Goal: Task Accomplishment & Management: Manage account settings

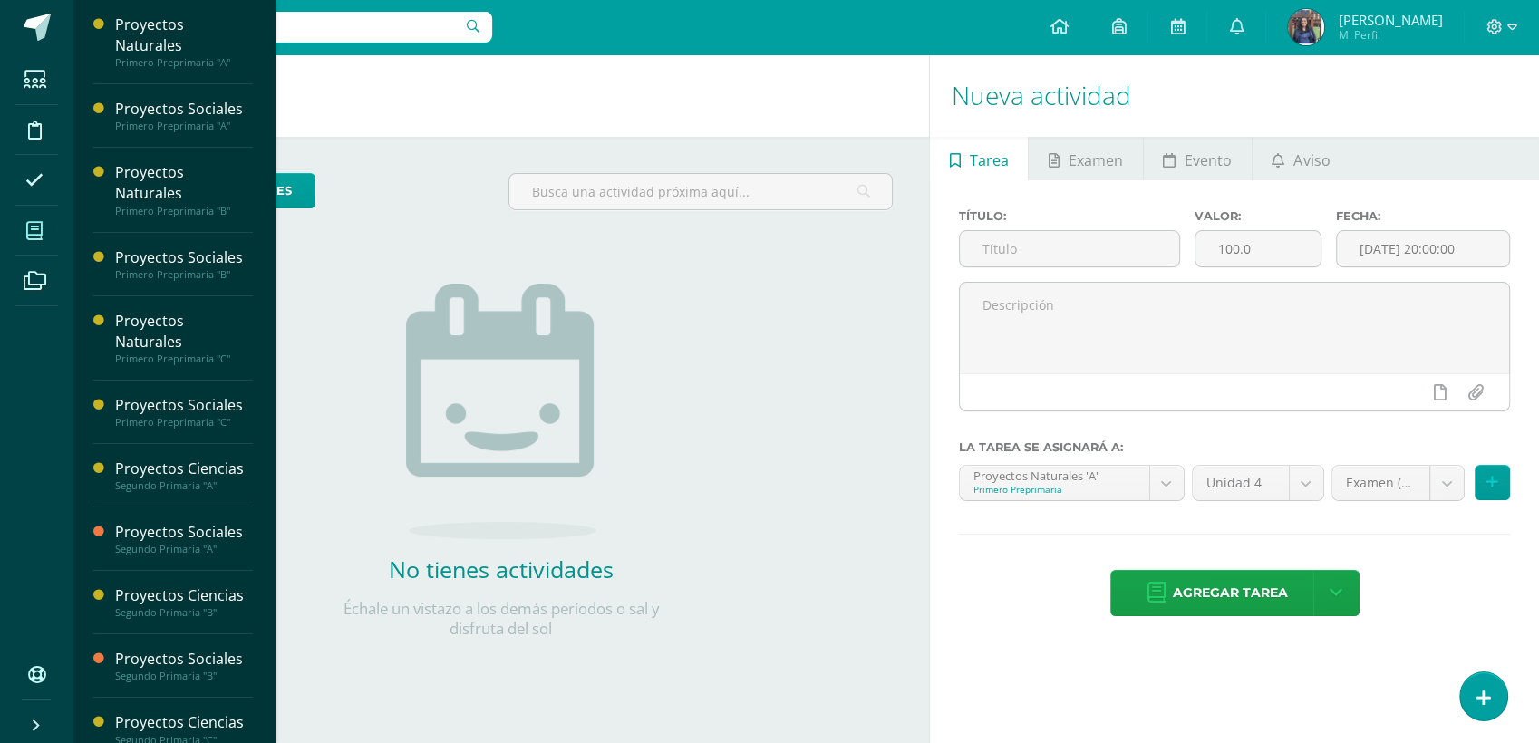
click at [34, 227] on icon at bounding box center [34, 231] width 16 height 18
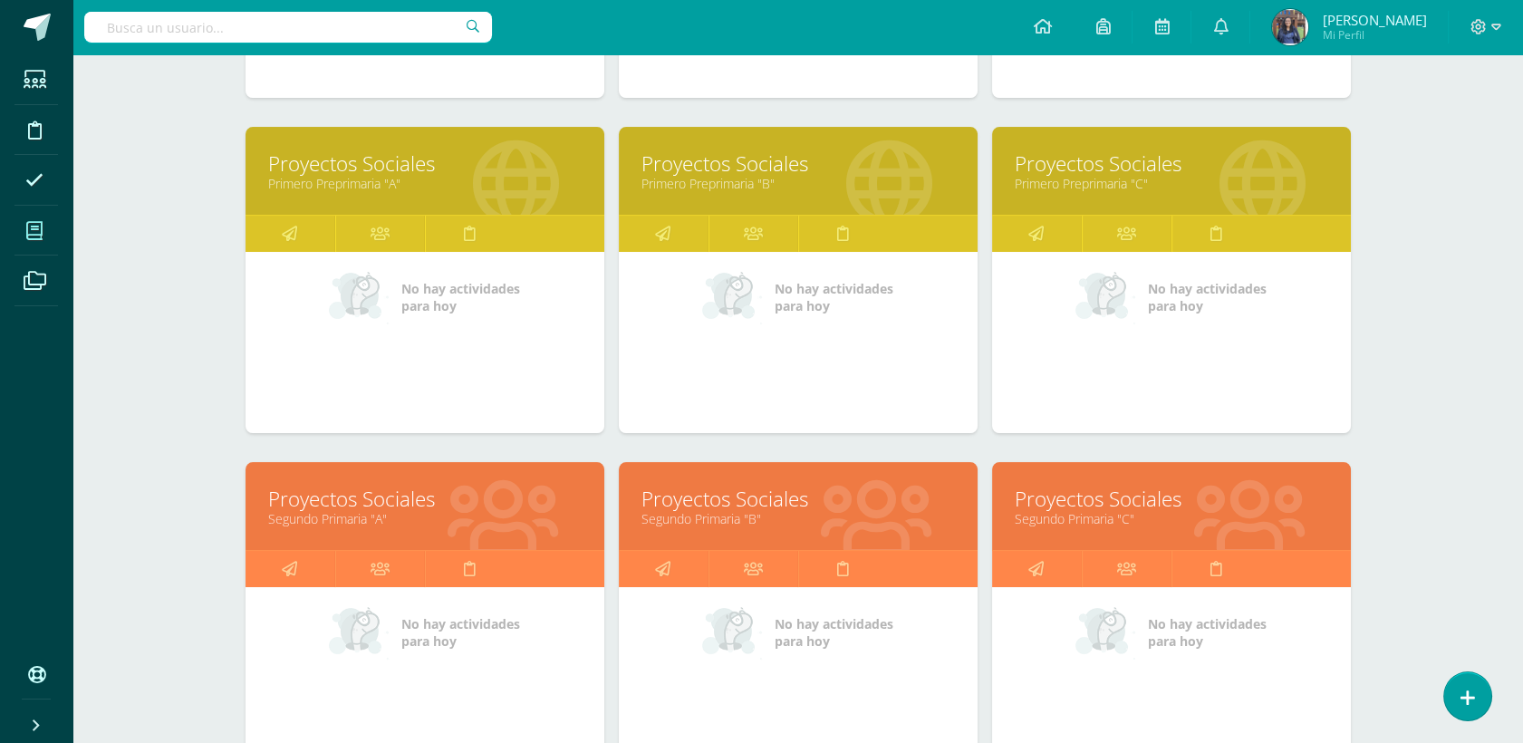
scroll to position [549, 0]
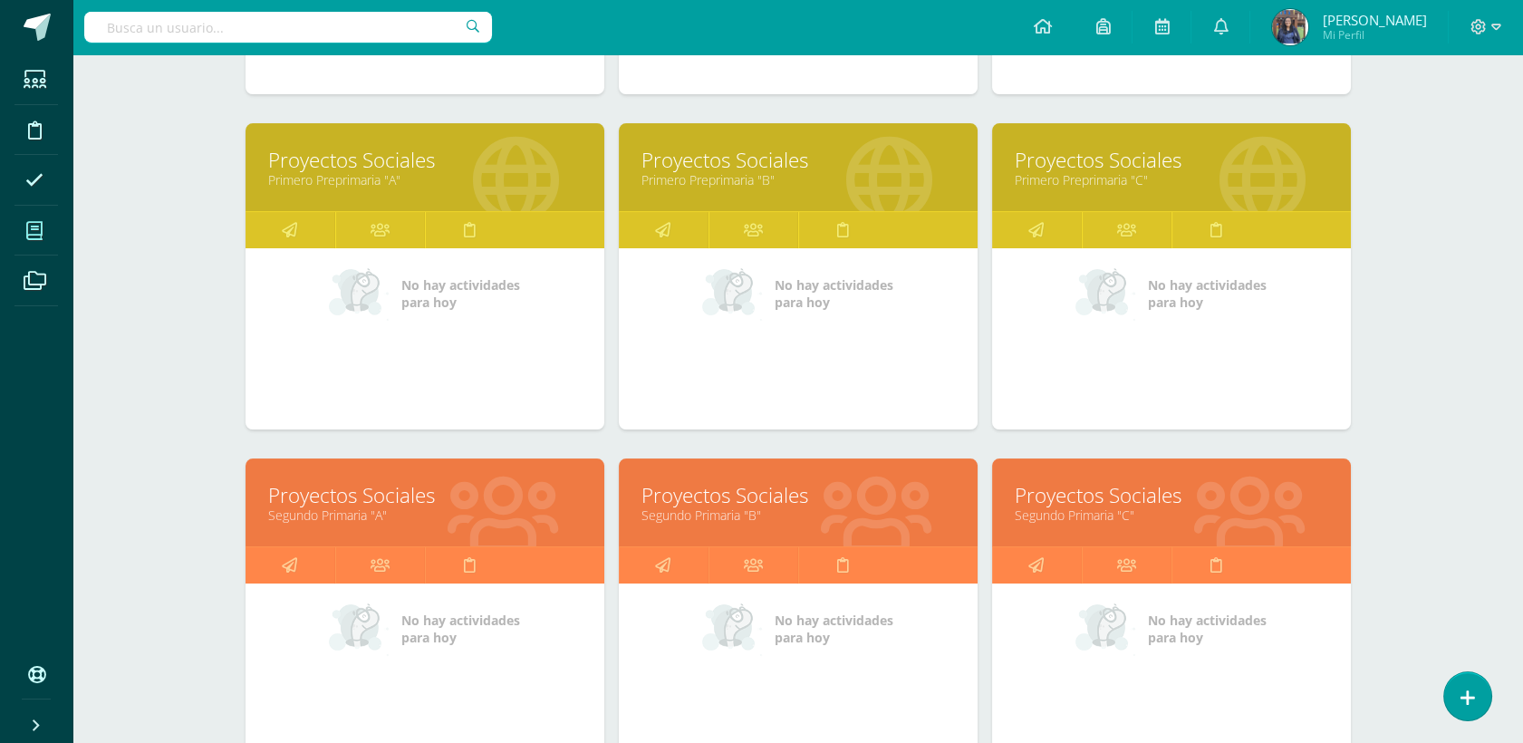
click at [389, 493] on link "Proyectos Sociales" at bounding box center [425, 495] width 314 height 28
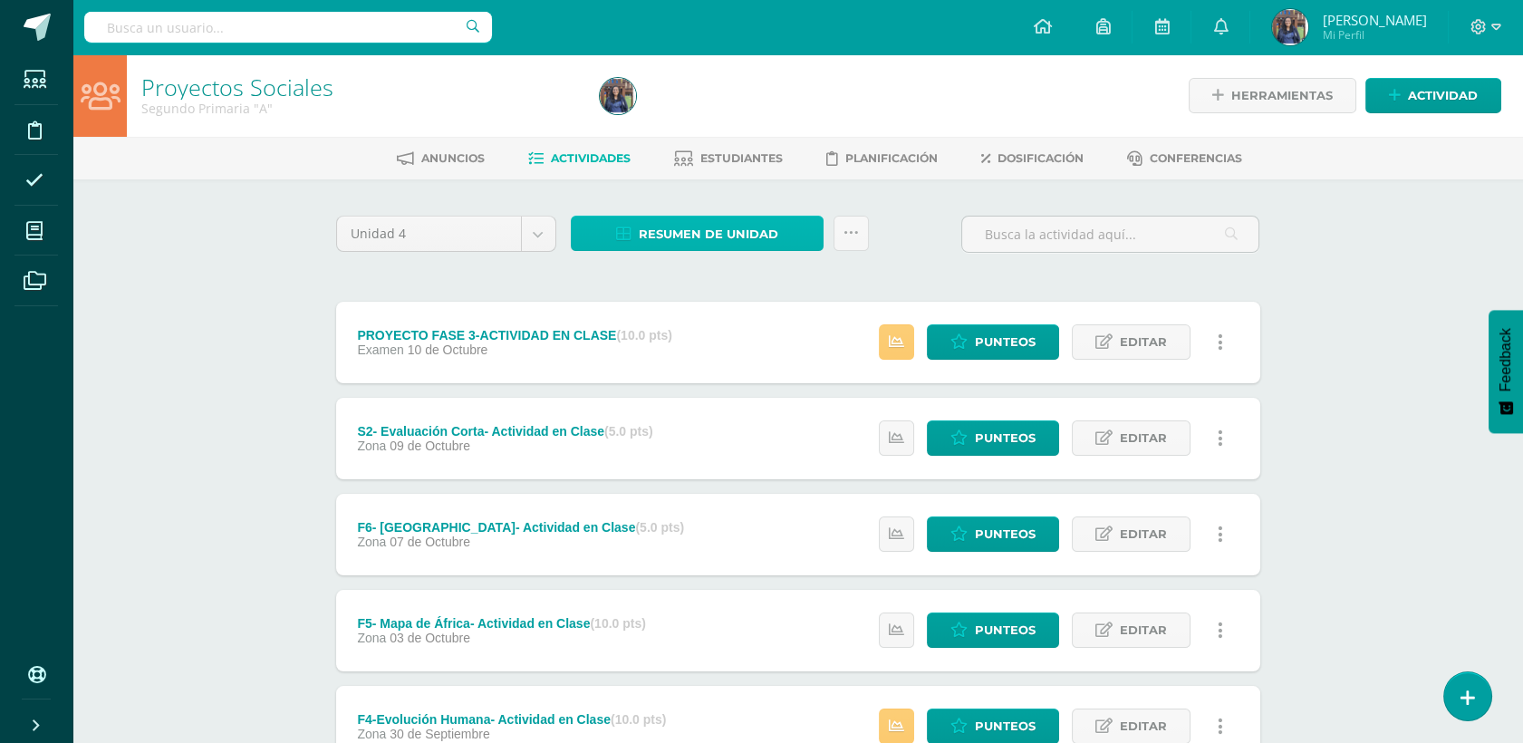
click at [754, 223] on span "Resumen de unidad" at bounding box center [709, 234] width 140 height 34
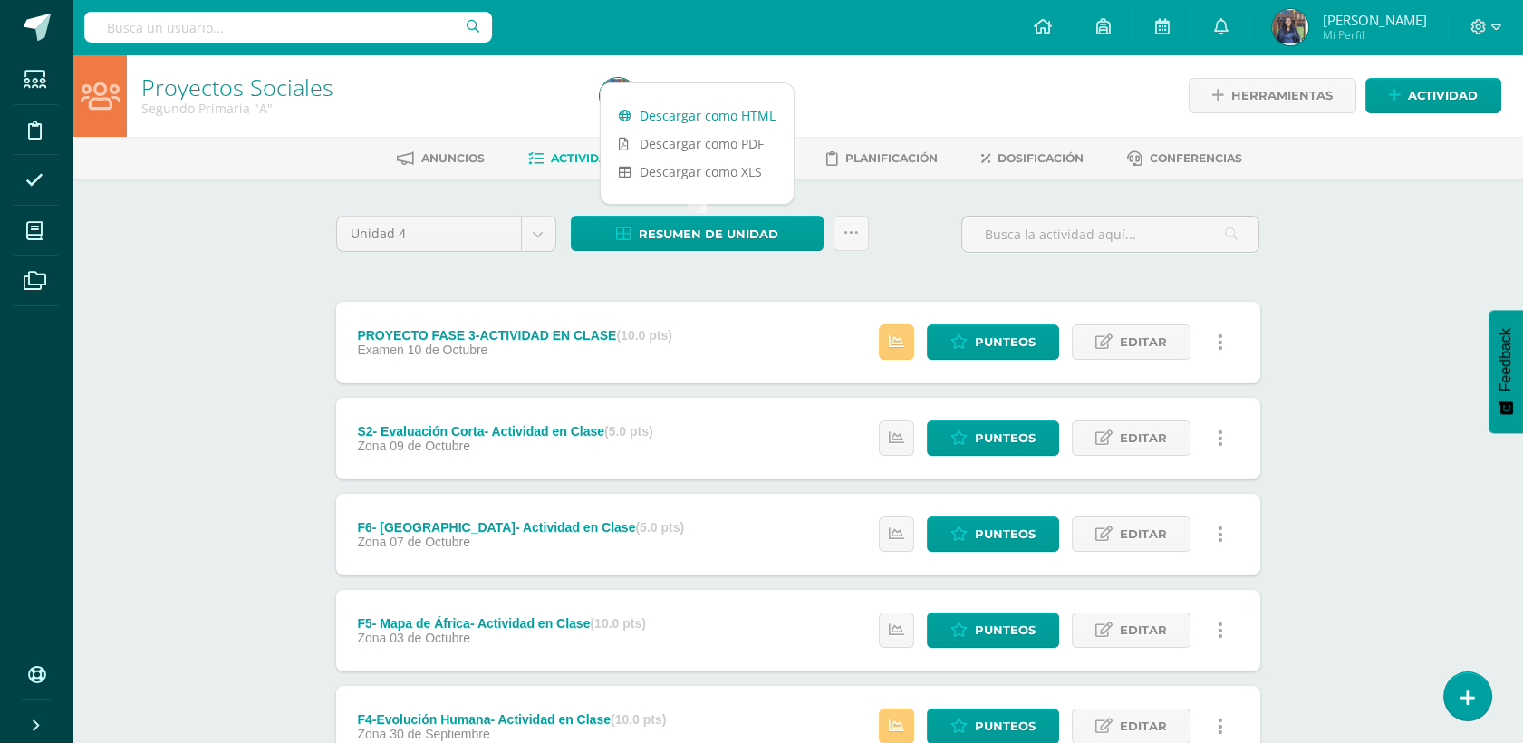
click at [714, 114] on link "Descargar como HTML" at bounding box center [697, 115] width 193 height 28
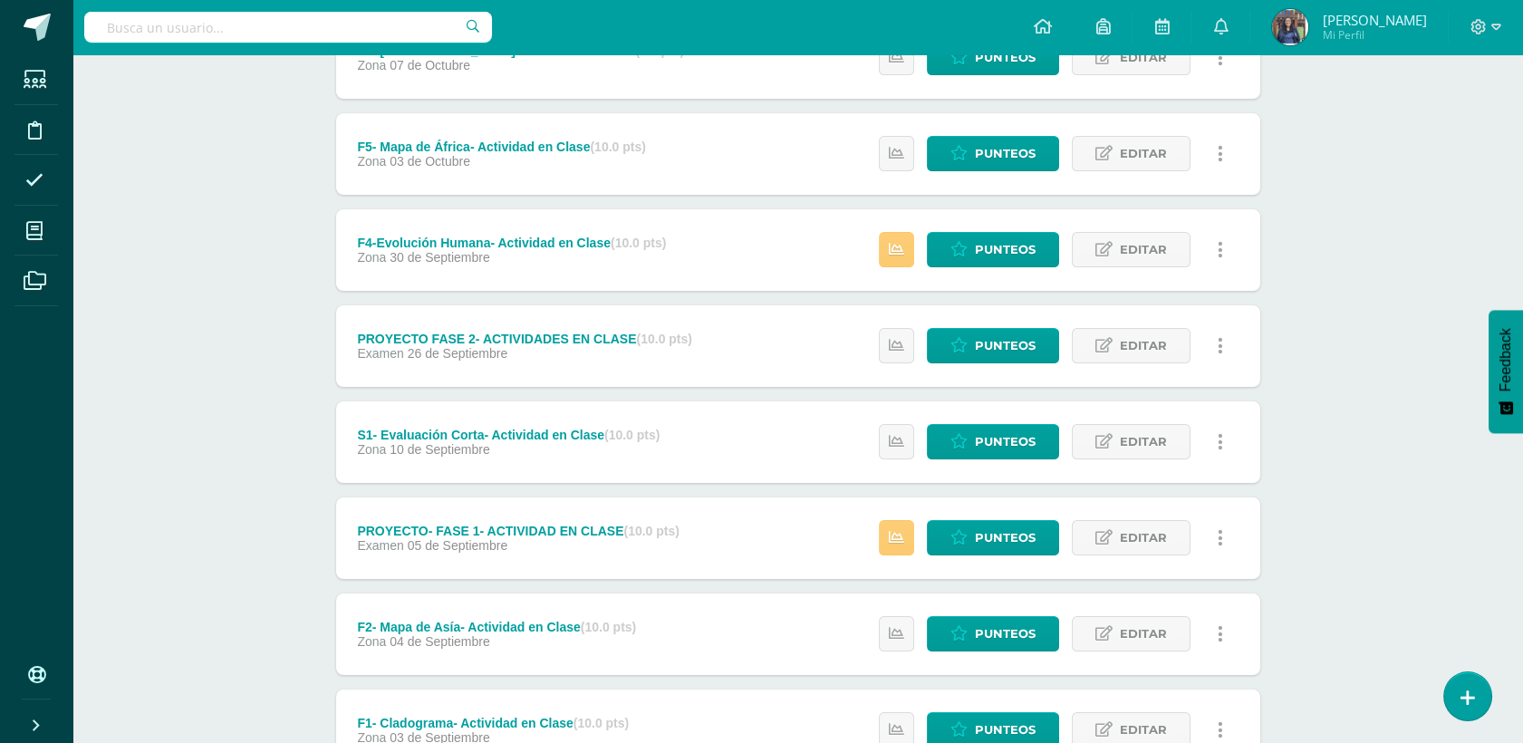
scroll to position [483, 0]
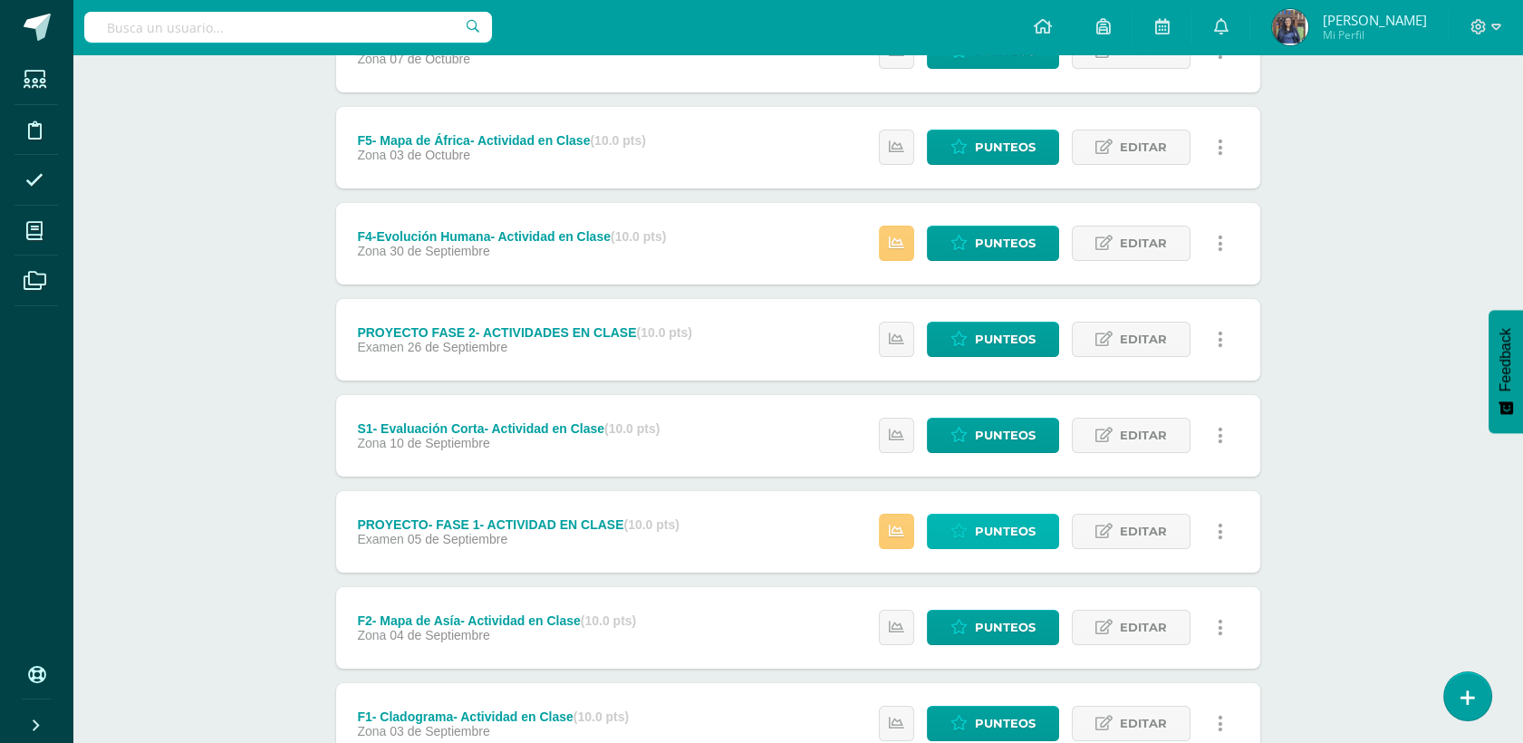
click at [1009, 526] on span "Punteos" at bounding box center [1005, 532] width 61 height 34
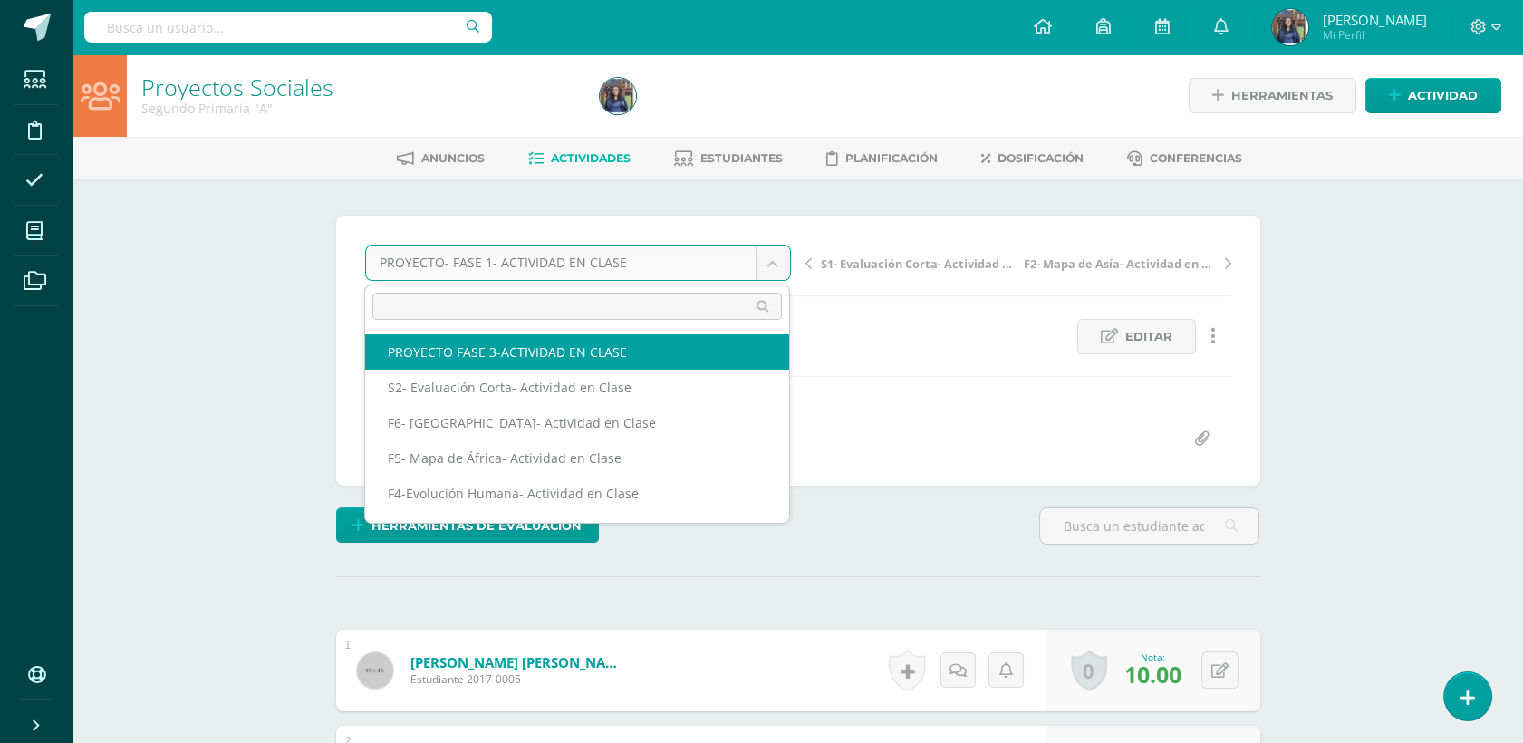
select select "/dashboard/teacher/grade-activity/50269/"
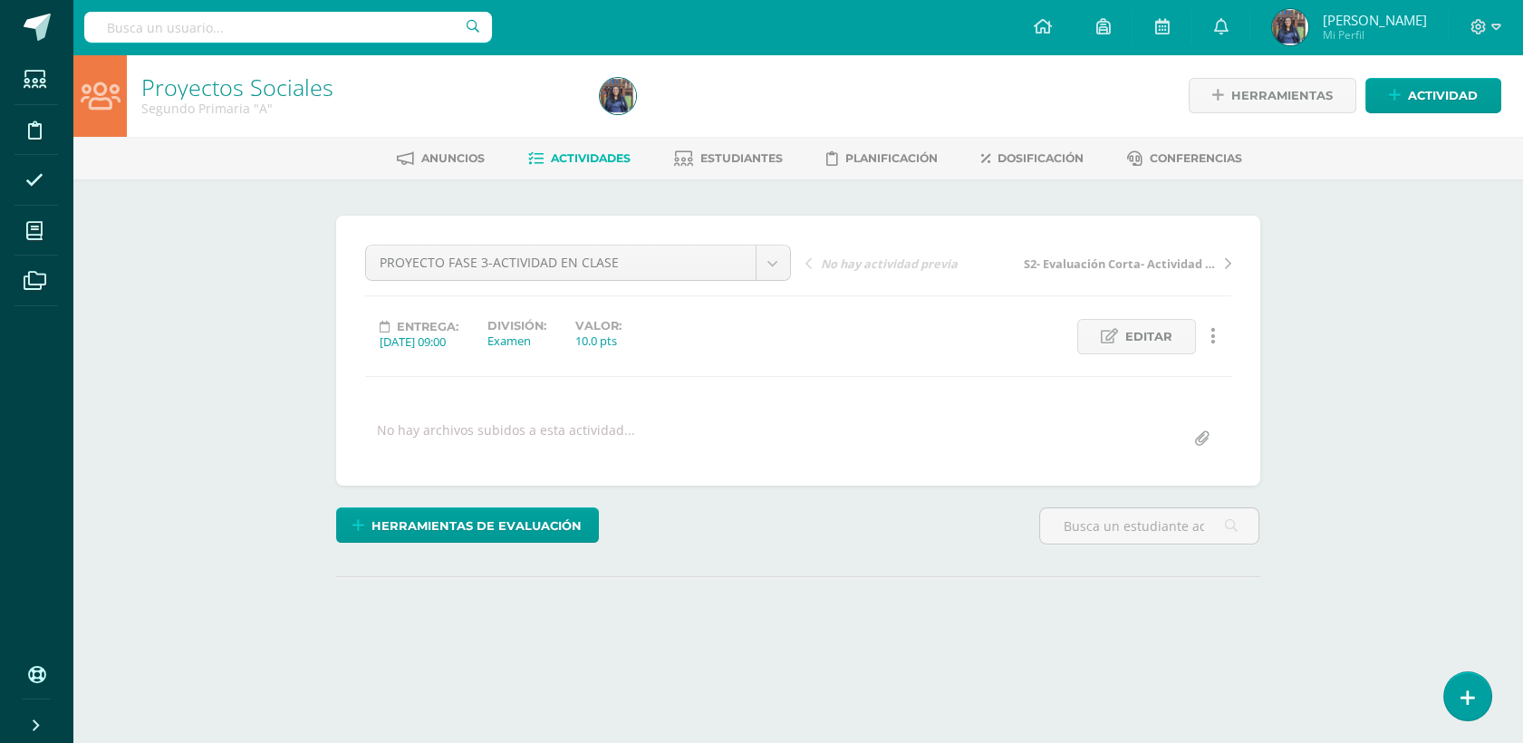
click at [1523, 275] on html "Estudiantes Disciplina Asistencia Mis cursos Archivos Soporte Ayuda Reportar un…" at bounding box center [761, 359] width 1523 height 718
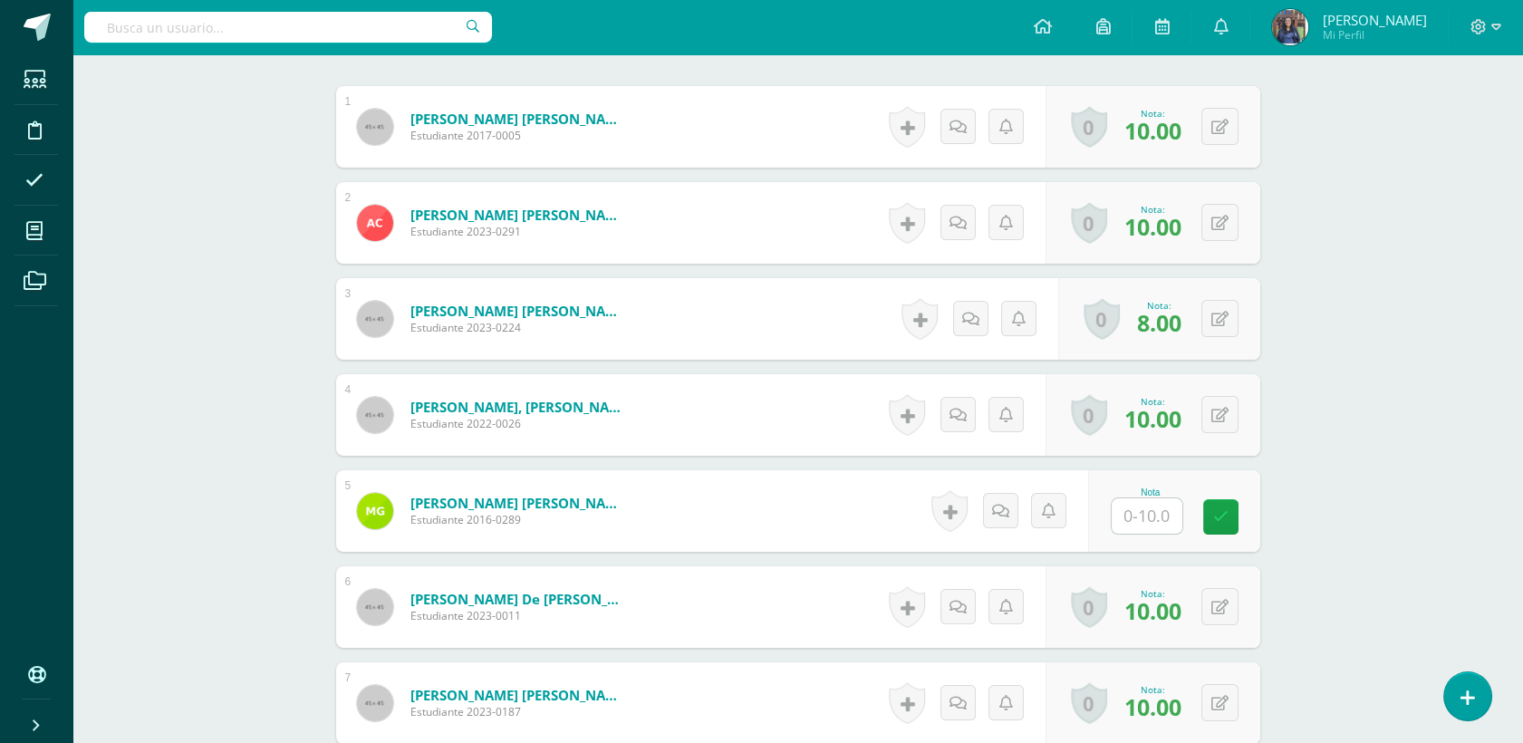
scroll to position [544, 0]
click at [1169, 514] on input "text" at bounding box center [1147, 515] width 71 height 35
type input "8"
click at [1232, 515] on icon at bounding box center [1233, 516] width 16 height 15
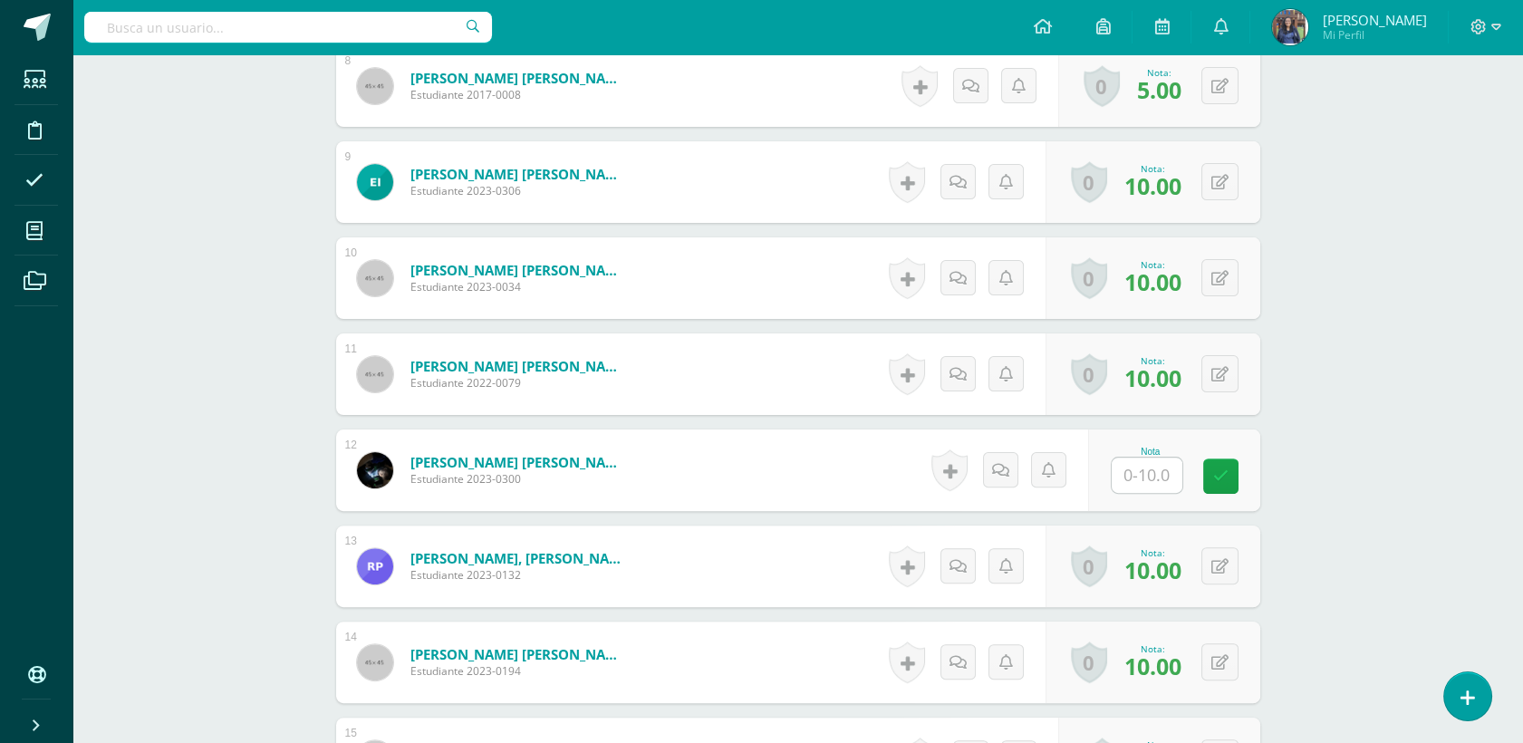
scroll to position [1306, 0]
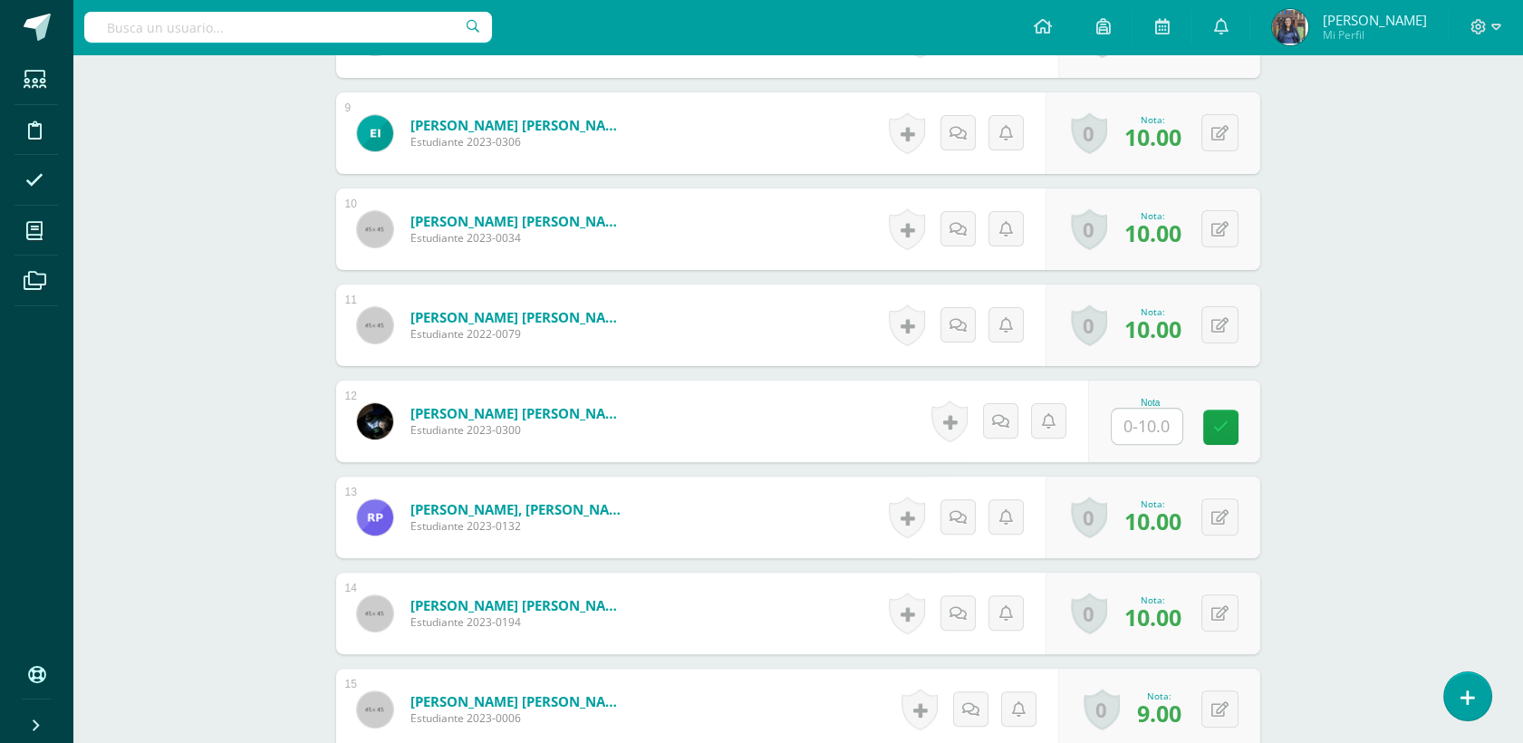
click at [1156, 430] on input "text" at bounding box center [1147, 426] width 71 height 35
type input "8"
click at [1240, 424] on icon at bounding box center [1233, 427] width 16 height 15
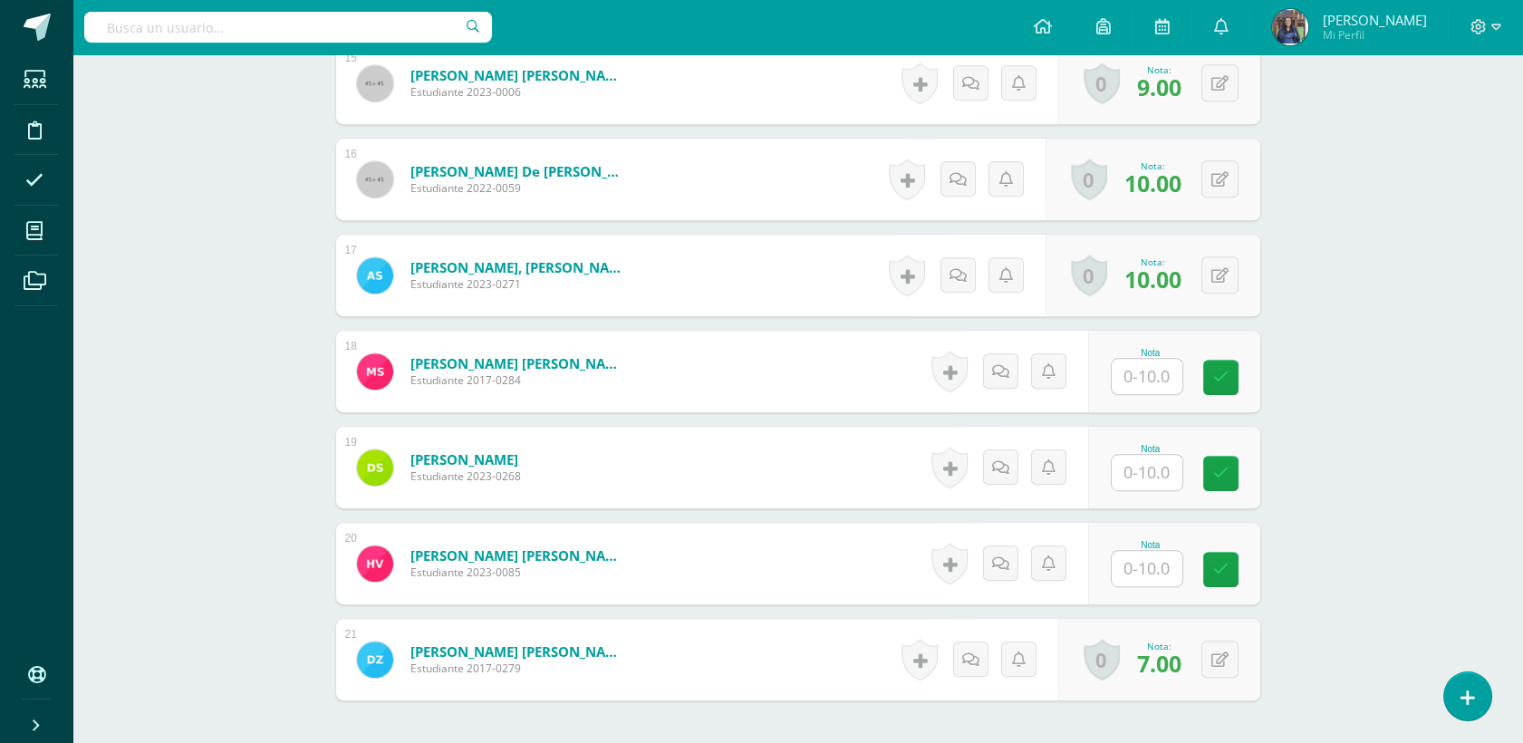
scroll to position [2099, 0]
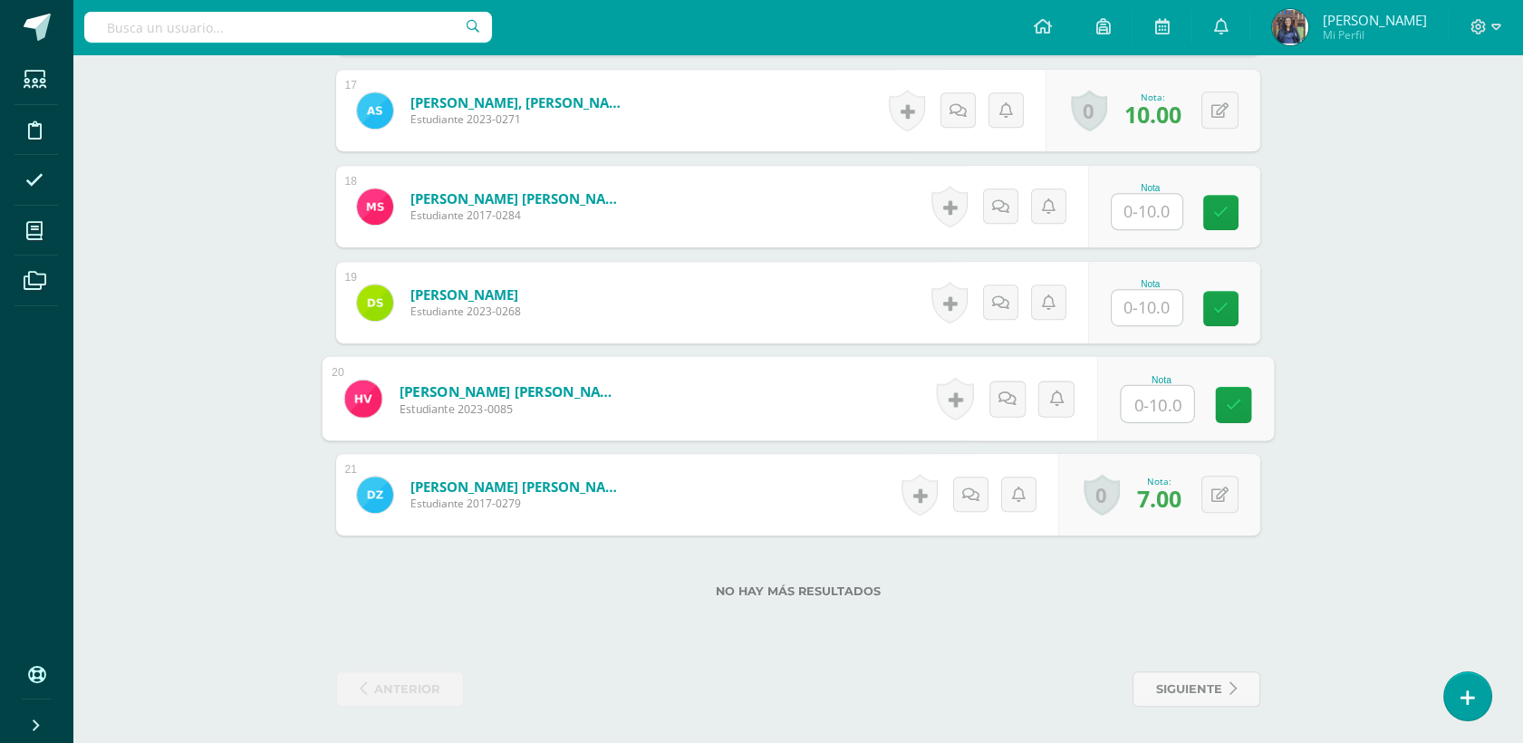
click at [1168, 409] on input "text" at bounding box center [1157, 404] width 72 height 36
type input "10"
click at [1243, 410] on link at bounding box center [1233, 405] width 36 height 36
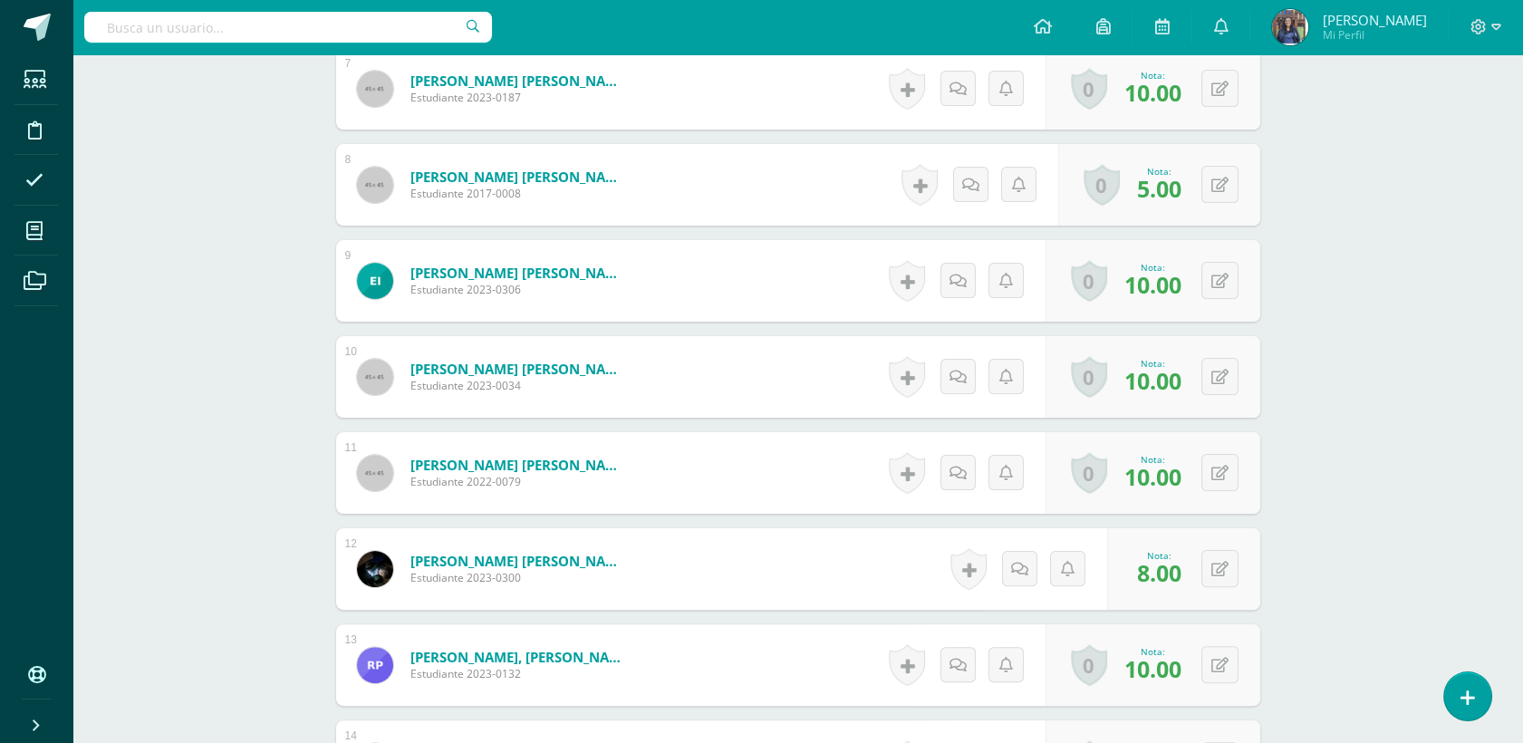
scroll to position [0, 0]
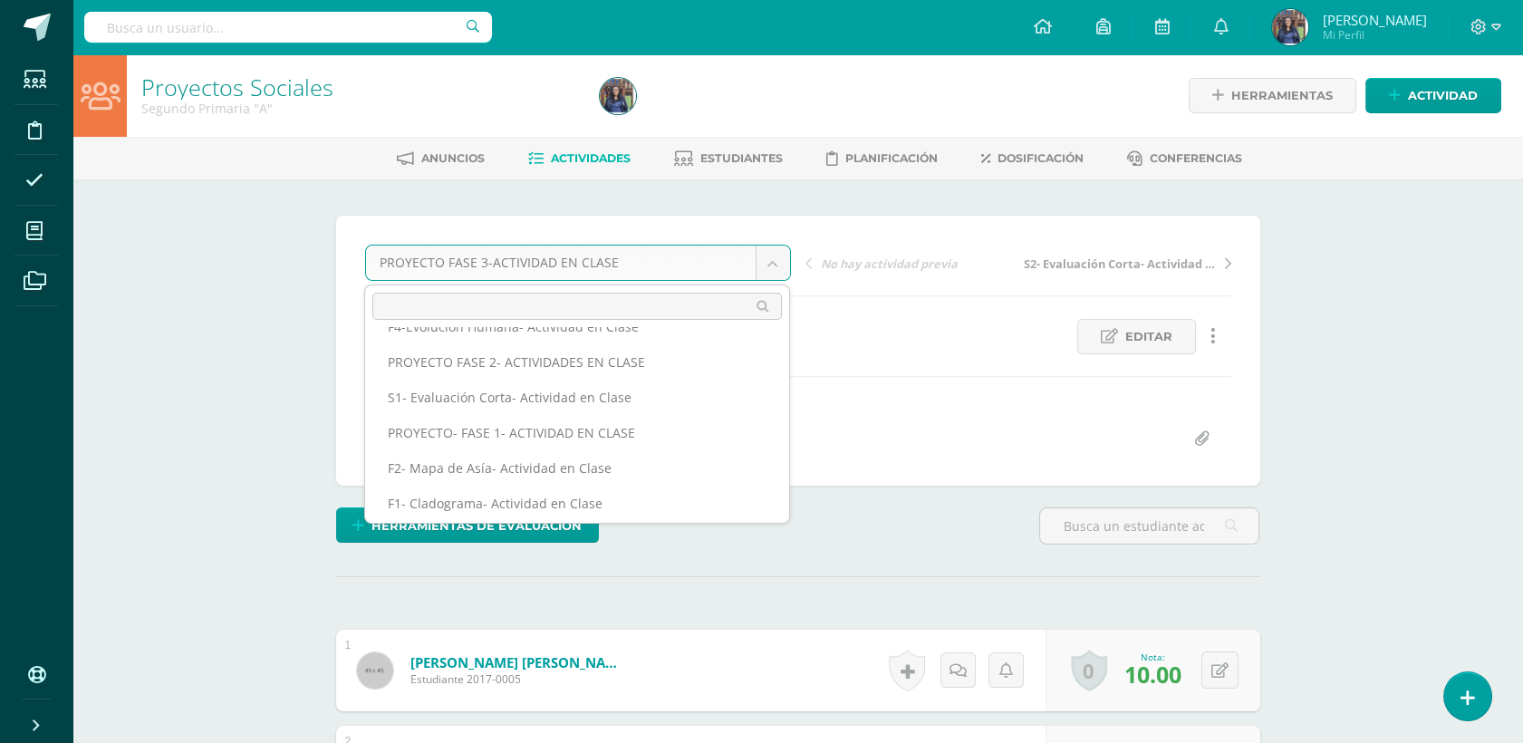
scroll to position [201, 0]
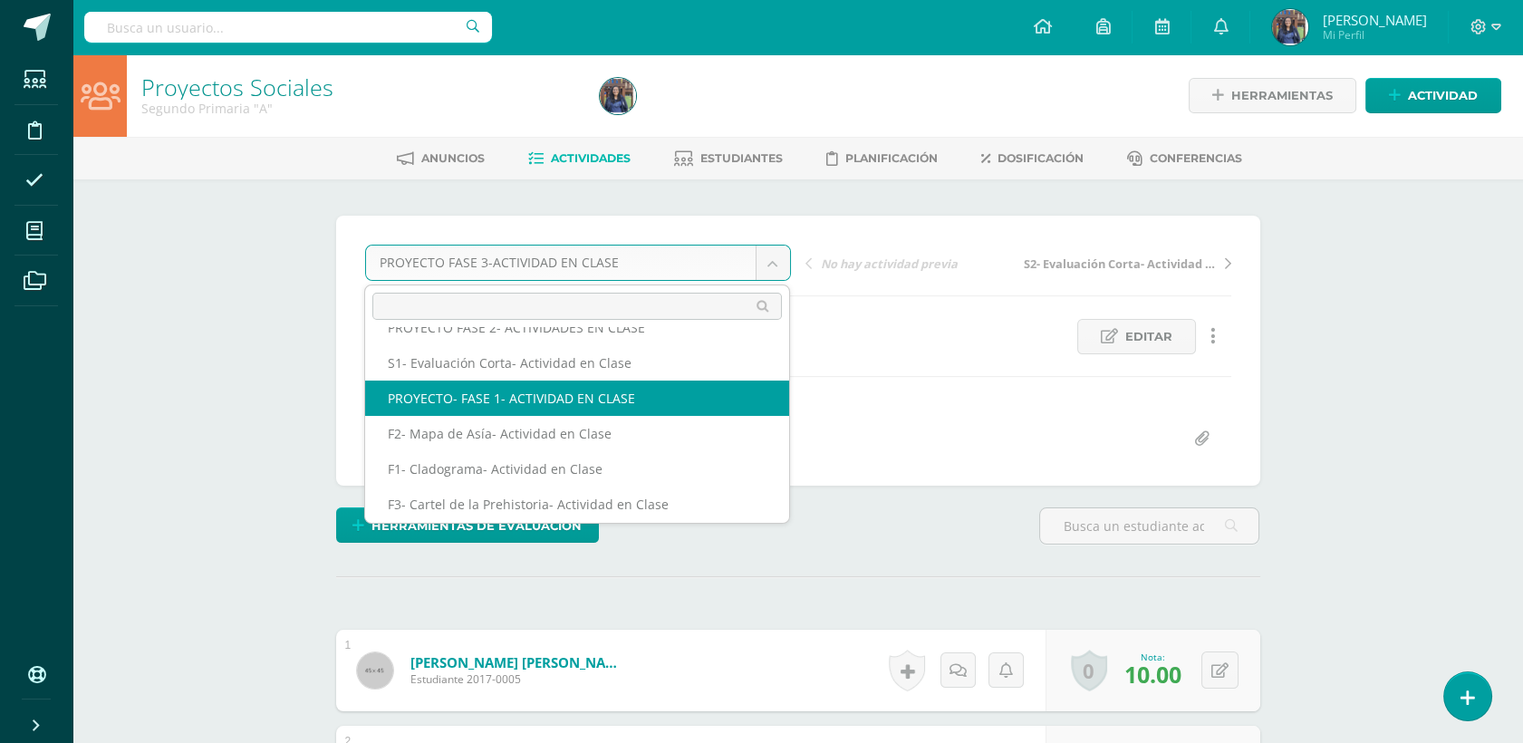
select select "/dashboard/teacher/grade-activity/50245/"
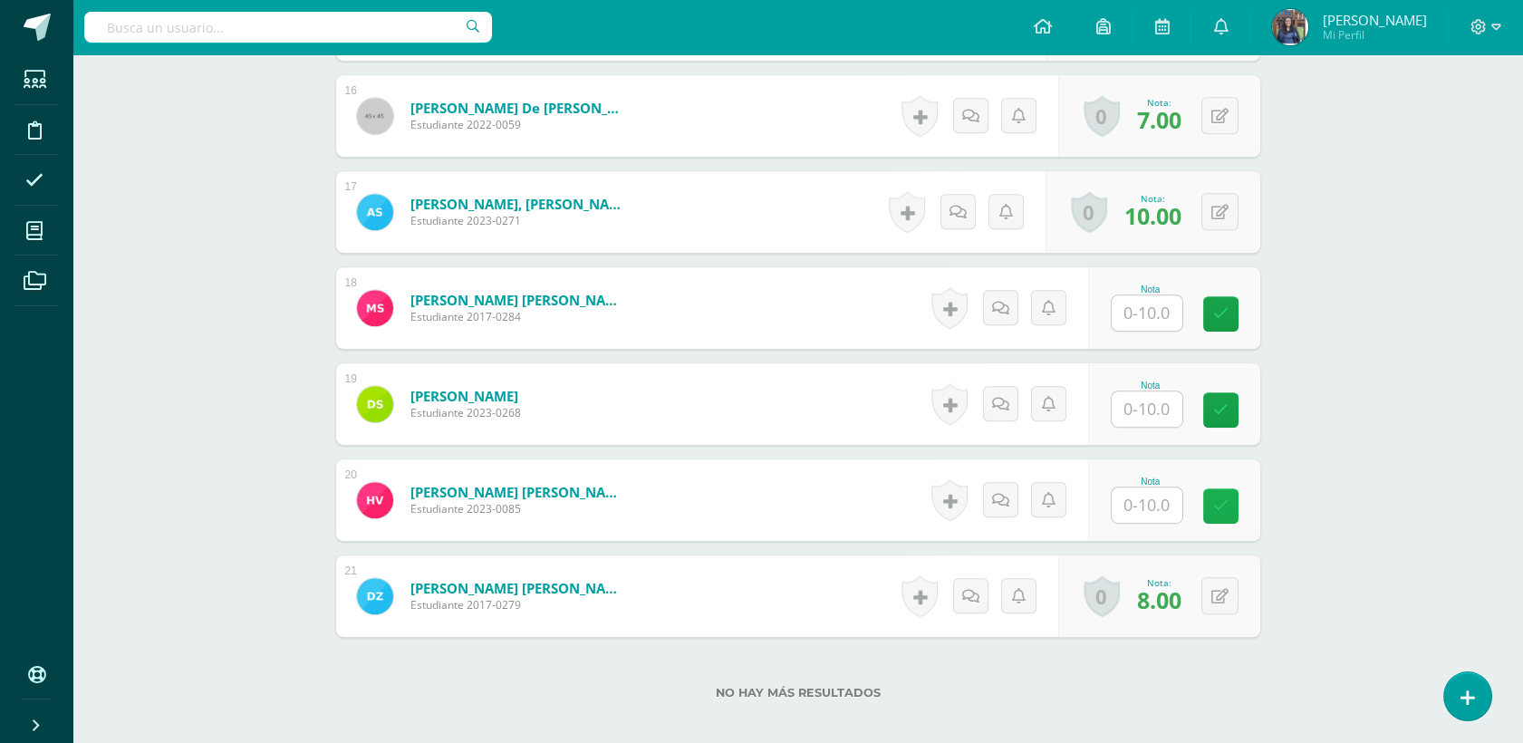
scroll to position [1996, 0]
click at [1152, 497] on input "text" at bounding box center [1157, 505] width 72 height 36
type input "10"
click at [1232, 506] on icon at bounding box center [1233, 504] width 16 height 15
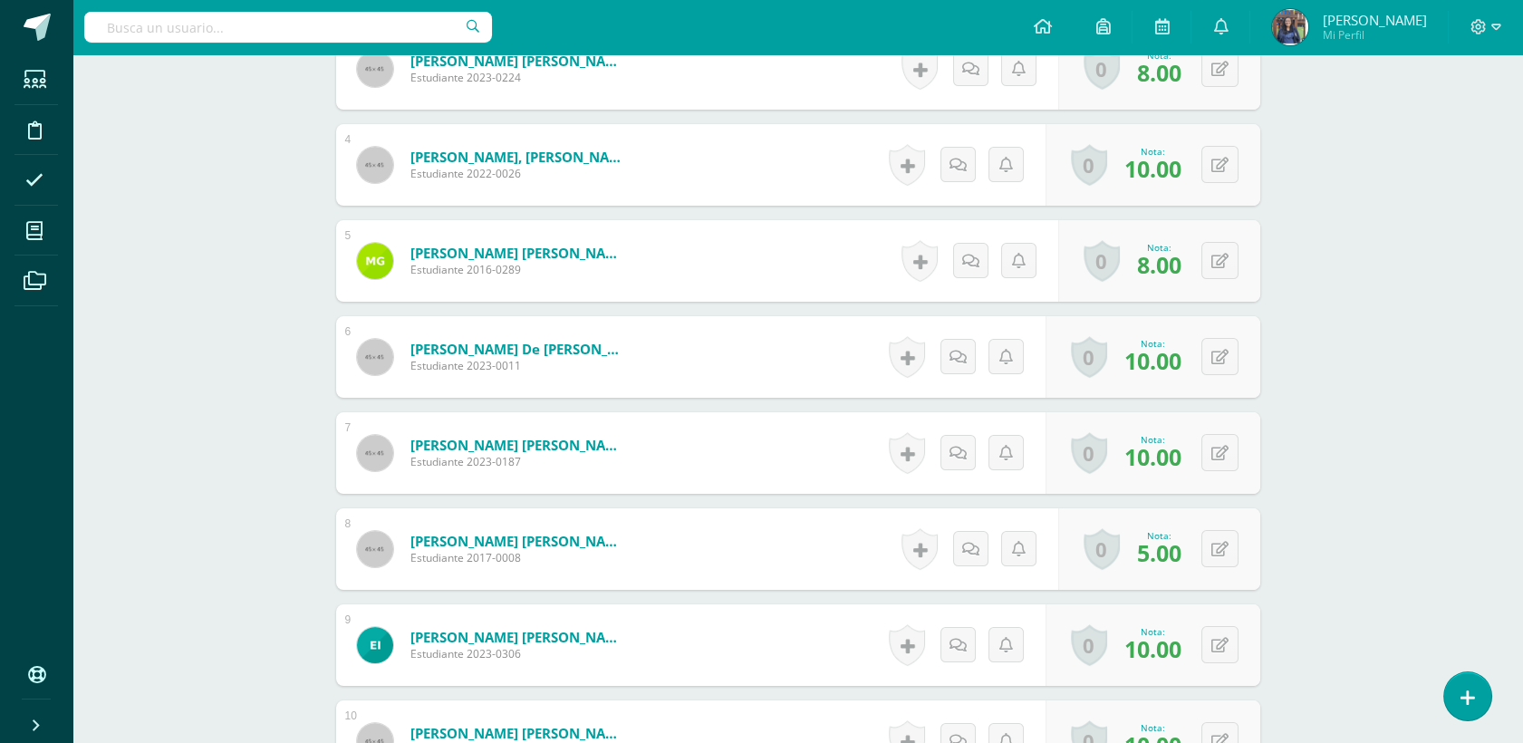
scroll to position [515, 0]
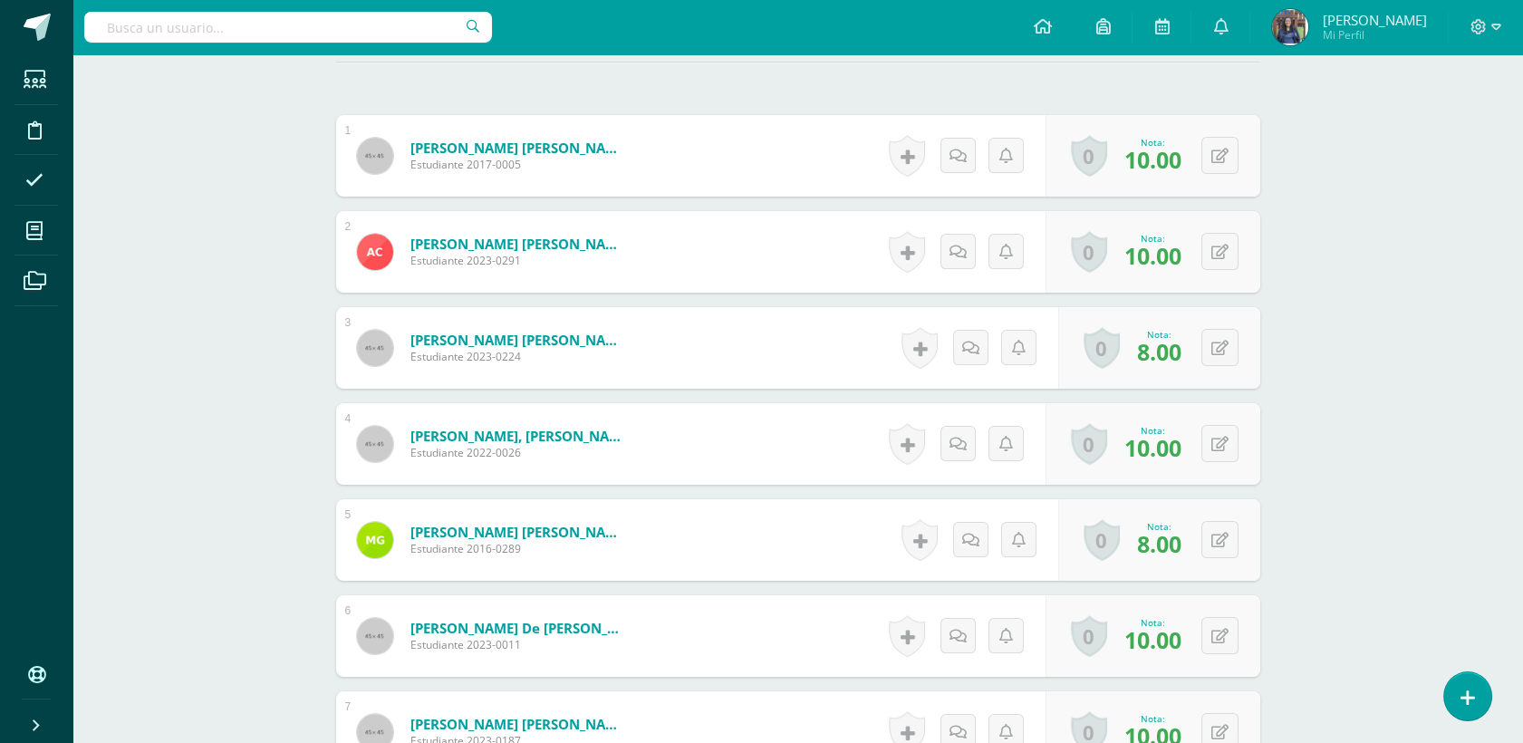
drag, startPoint x: 1520, startPoint y: 201, endPoint x: 1507, endPoint y: 14, distance: 187.1
drag, startPoint x: 1507, startPoint y: 14, endPoint x: 1473, endPoint y: 130, distance: 119.9
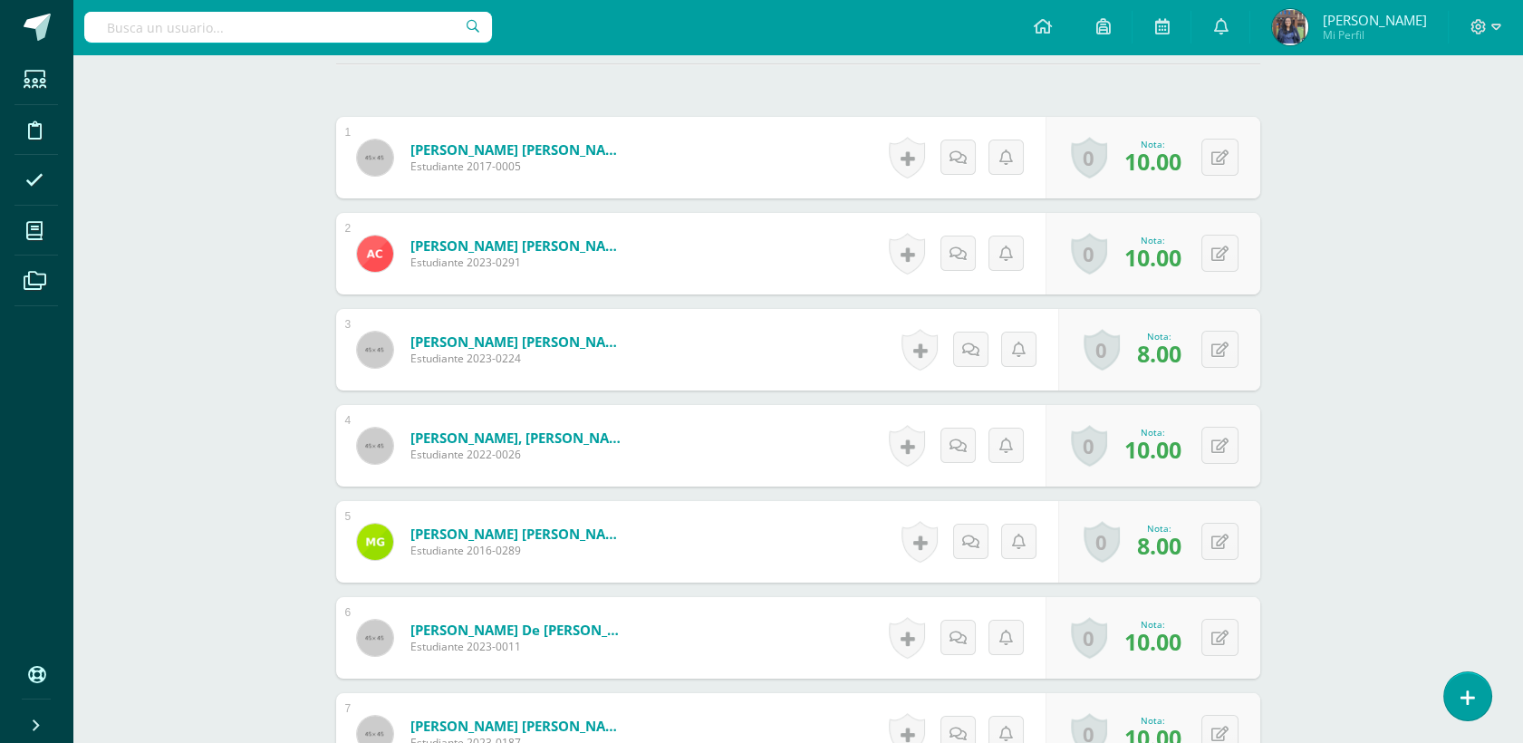
scroll to position [0, 0]
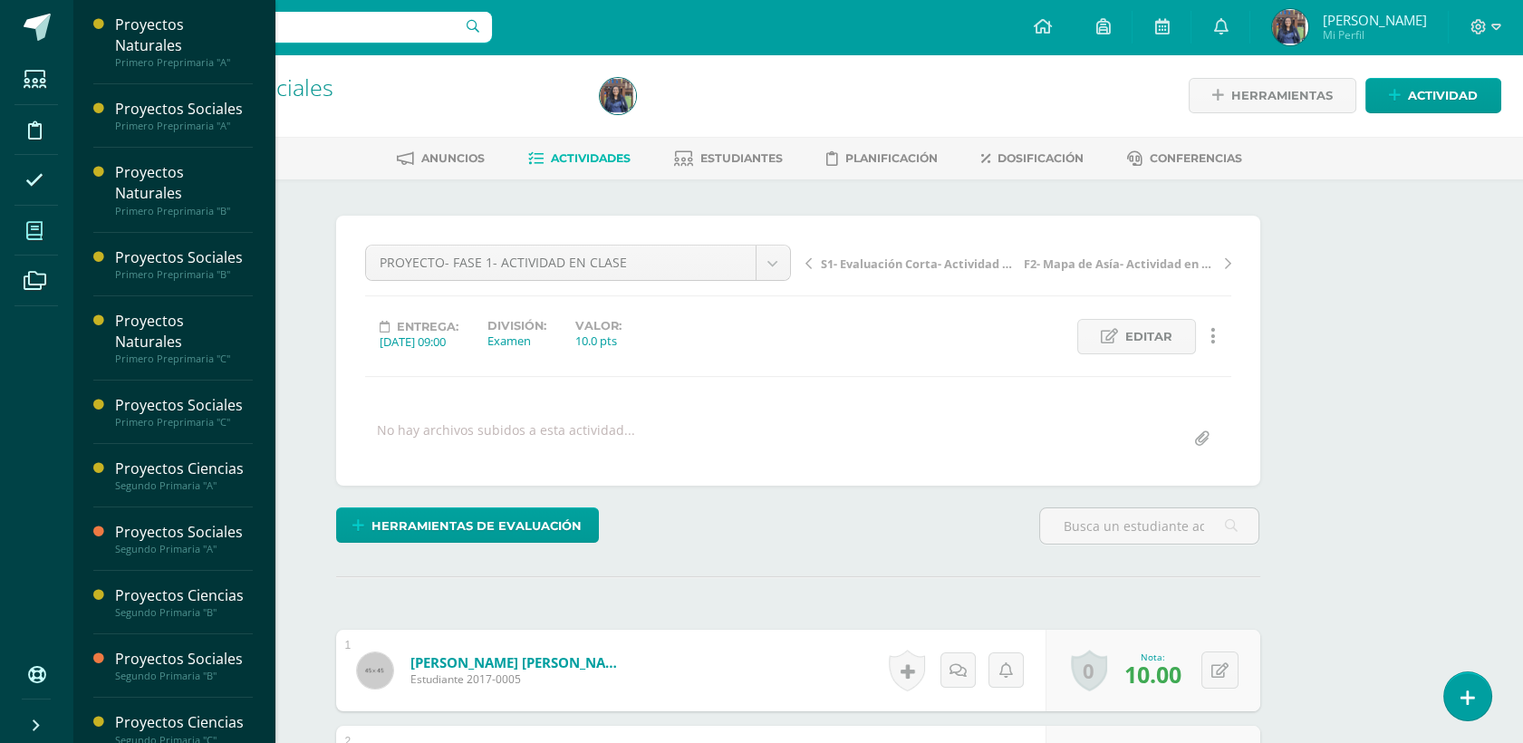
click at [53, 231] on span at bounding box center [34, 230] width 41 height 41
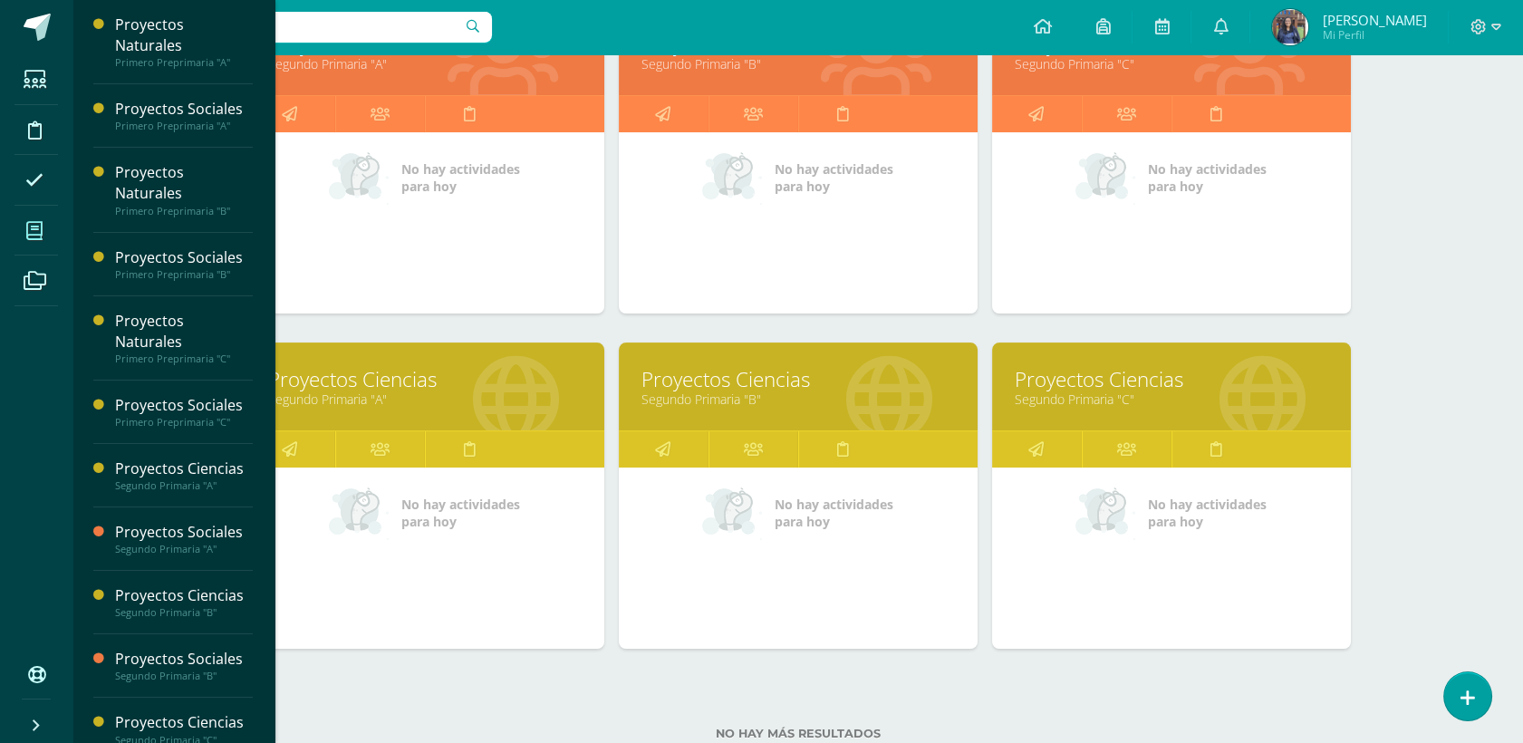
scroll to position [1057, 0]
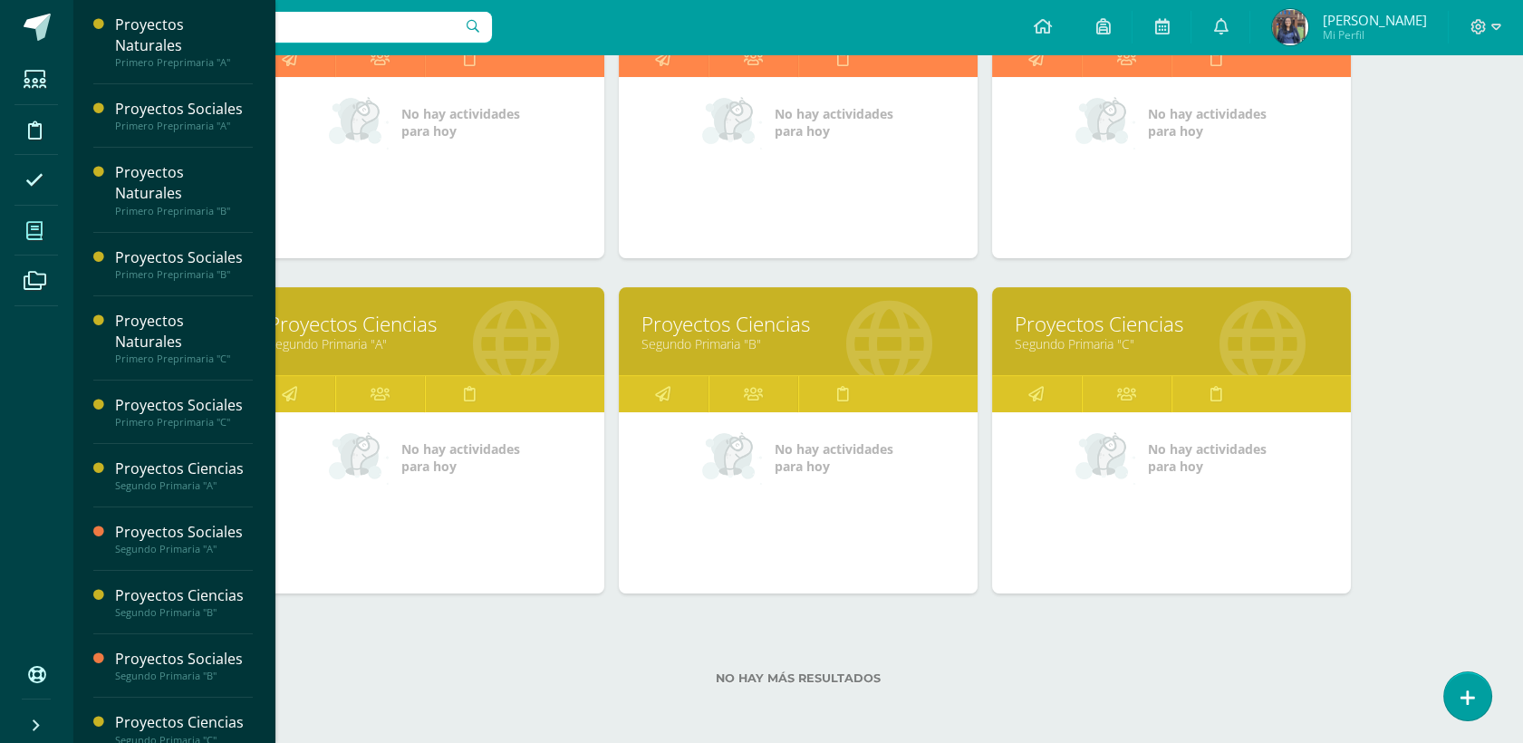
click at [394, 323] on link "Proyectos Ciencias" at bounding box center [425, 324] width 314 height 28
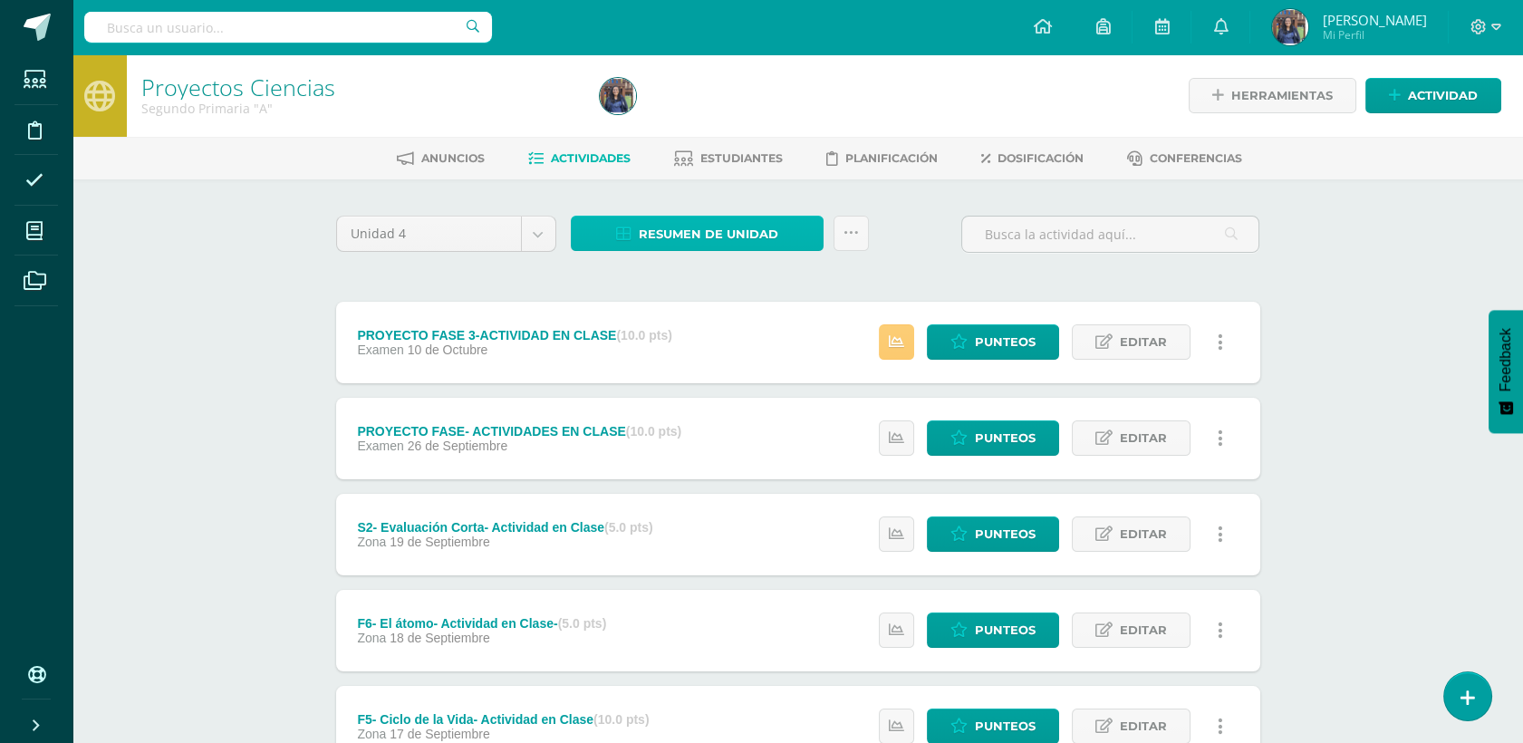
click at [671, 226] on span "Resumen de unidad" at bounding box center [709, 234] width 140 height 34
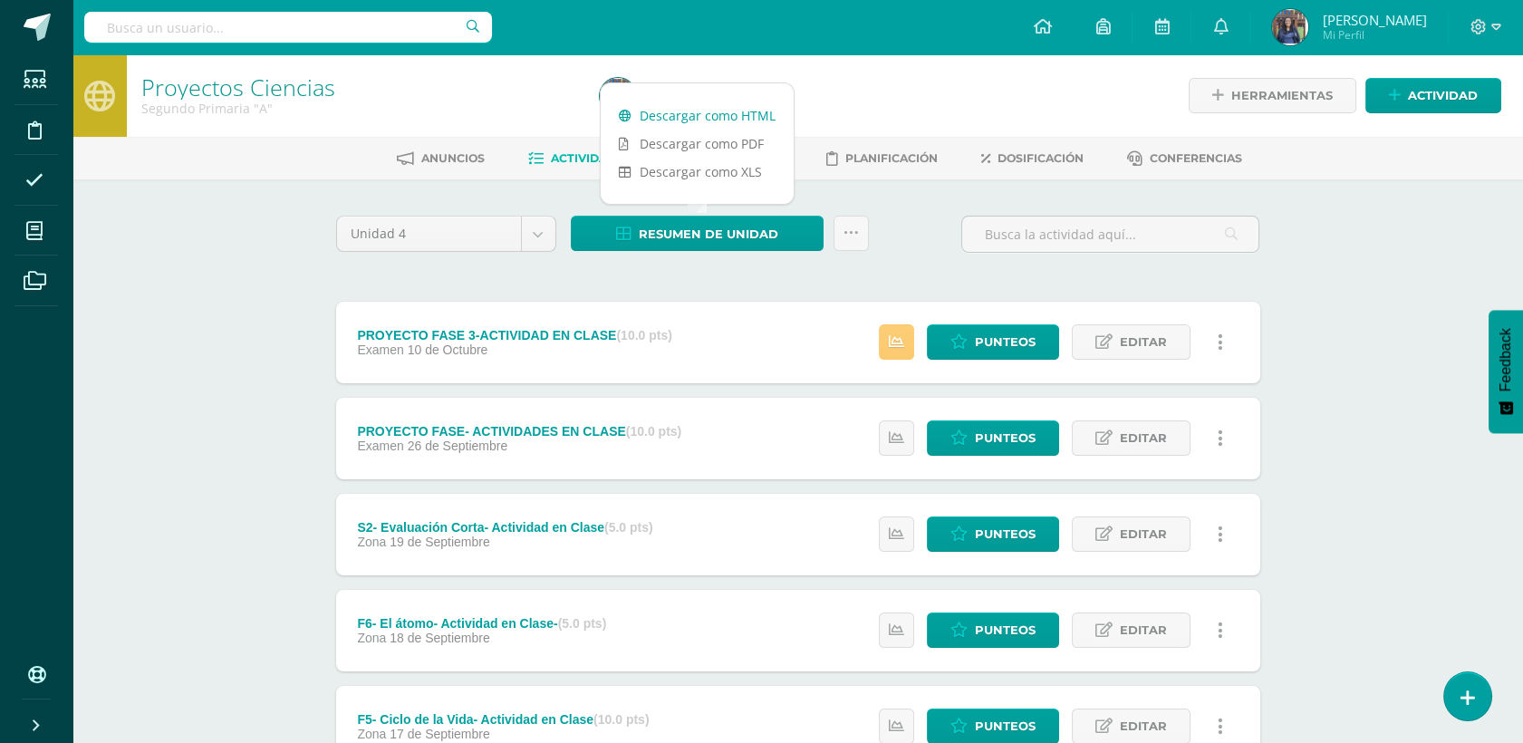
click at [733, 111] on link "Descargar como HTML" at bounding box center [697, 115] width 193 height 28
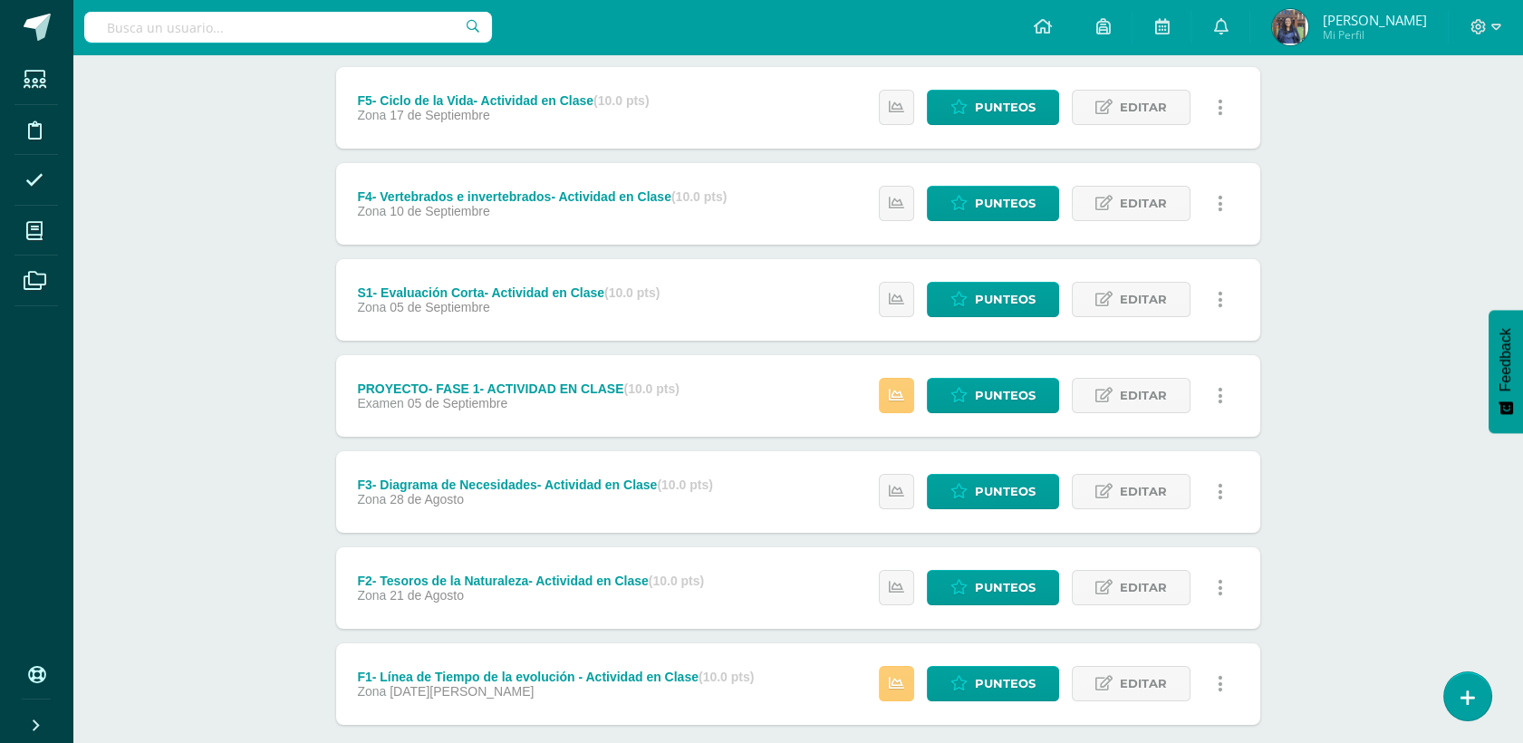
scroll to position [722, 0]
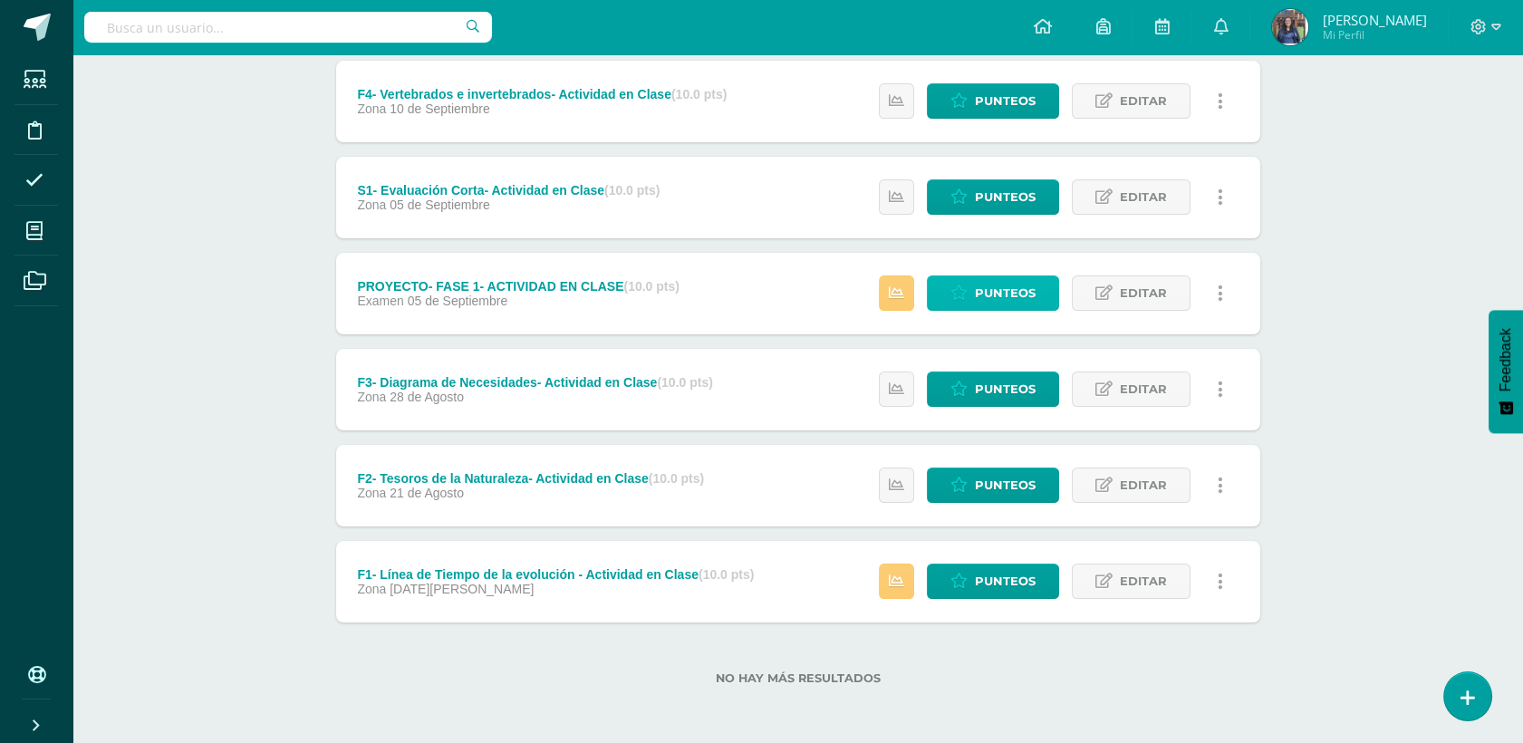
click at [975, 290] on link "Punteos" at bounding box center [993, 292] width 132 height 35
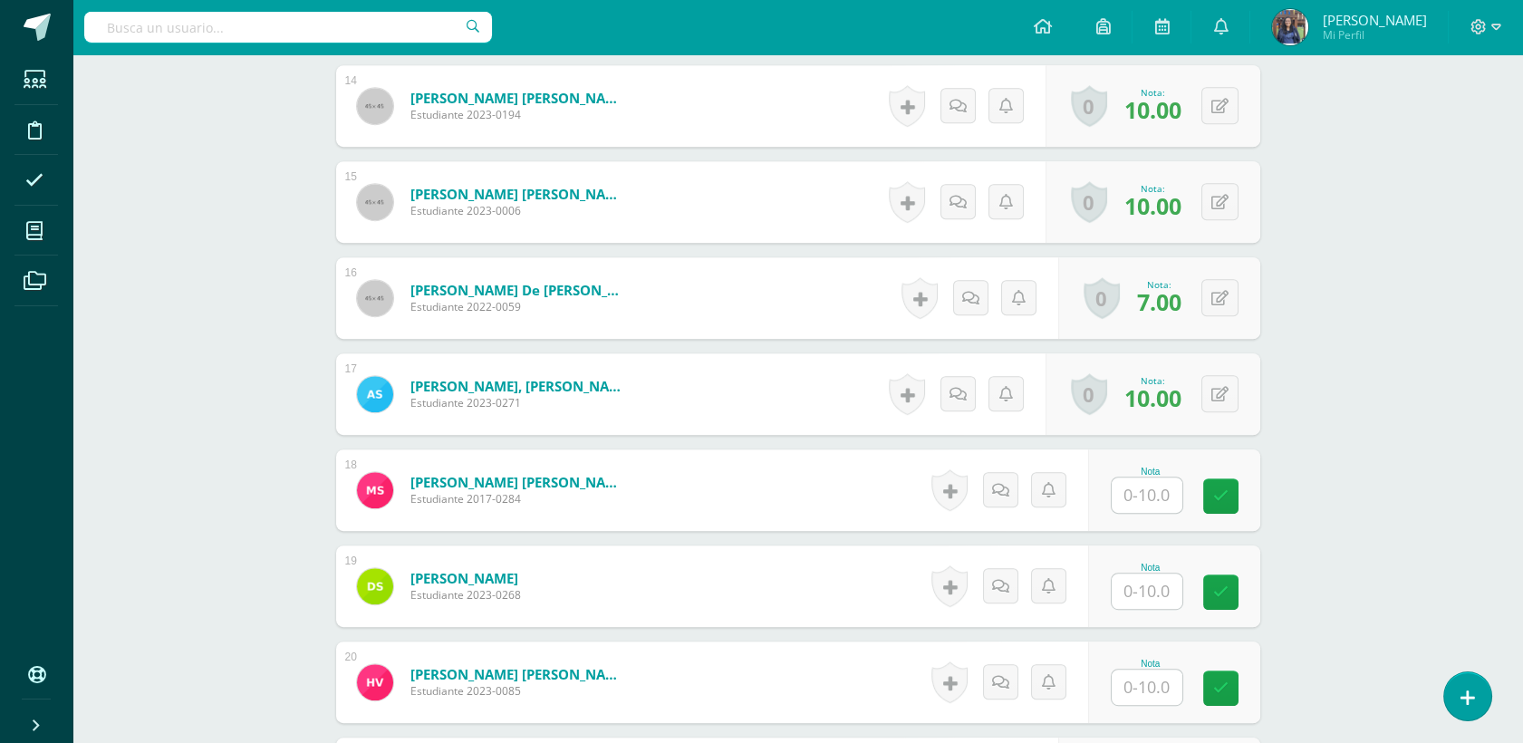
scroll to position [2099, 0]
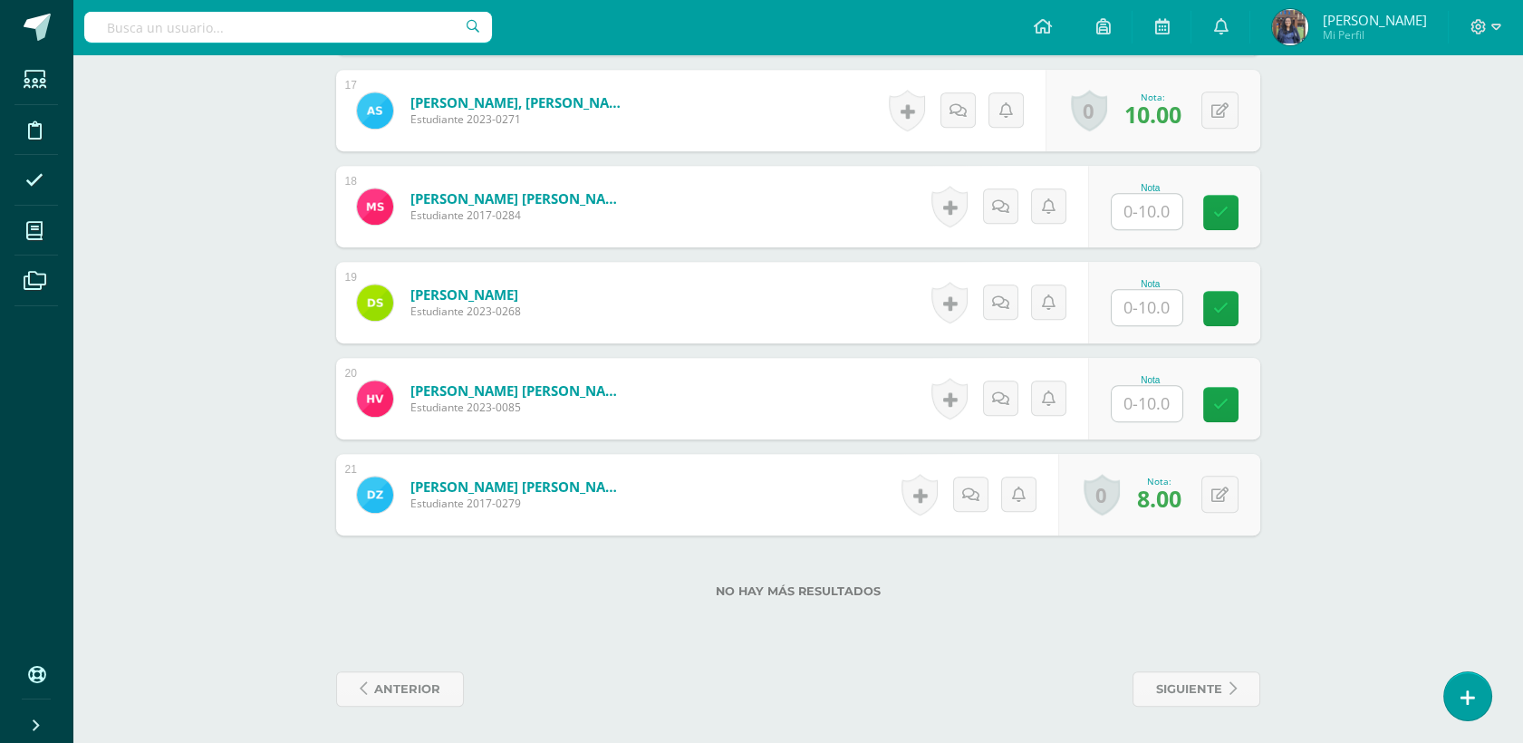
click at [1150, 379] on div "Nota" at bounding box center [1151, 380] width 80 height 10
click at [1151, 394] on input "text" at bounding box center [1147, 403] width 71 height 35
type input "10"
click at [1242, 400] on link at bounding box center [1233, 405] width 36 height 36
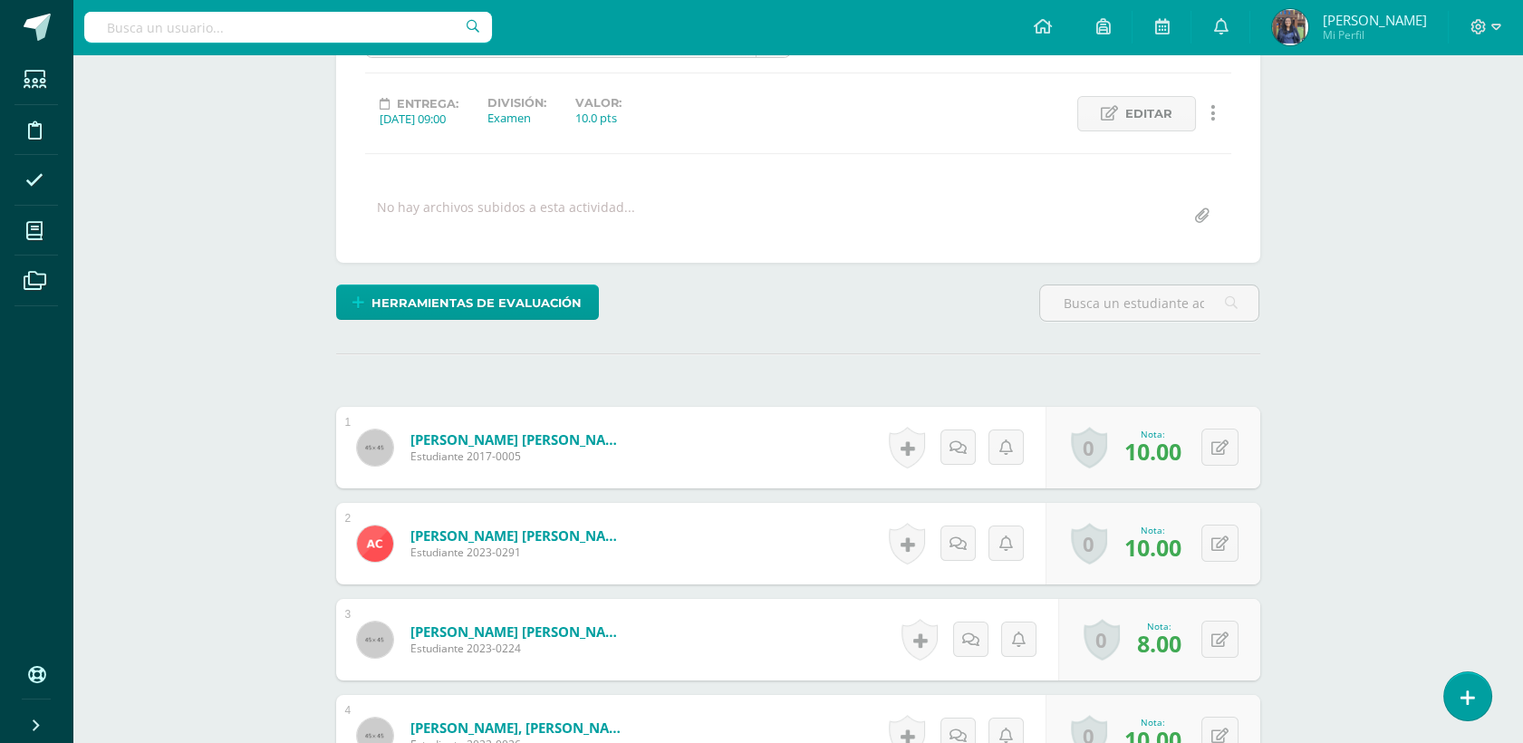
scroll to position [0, 0]
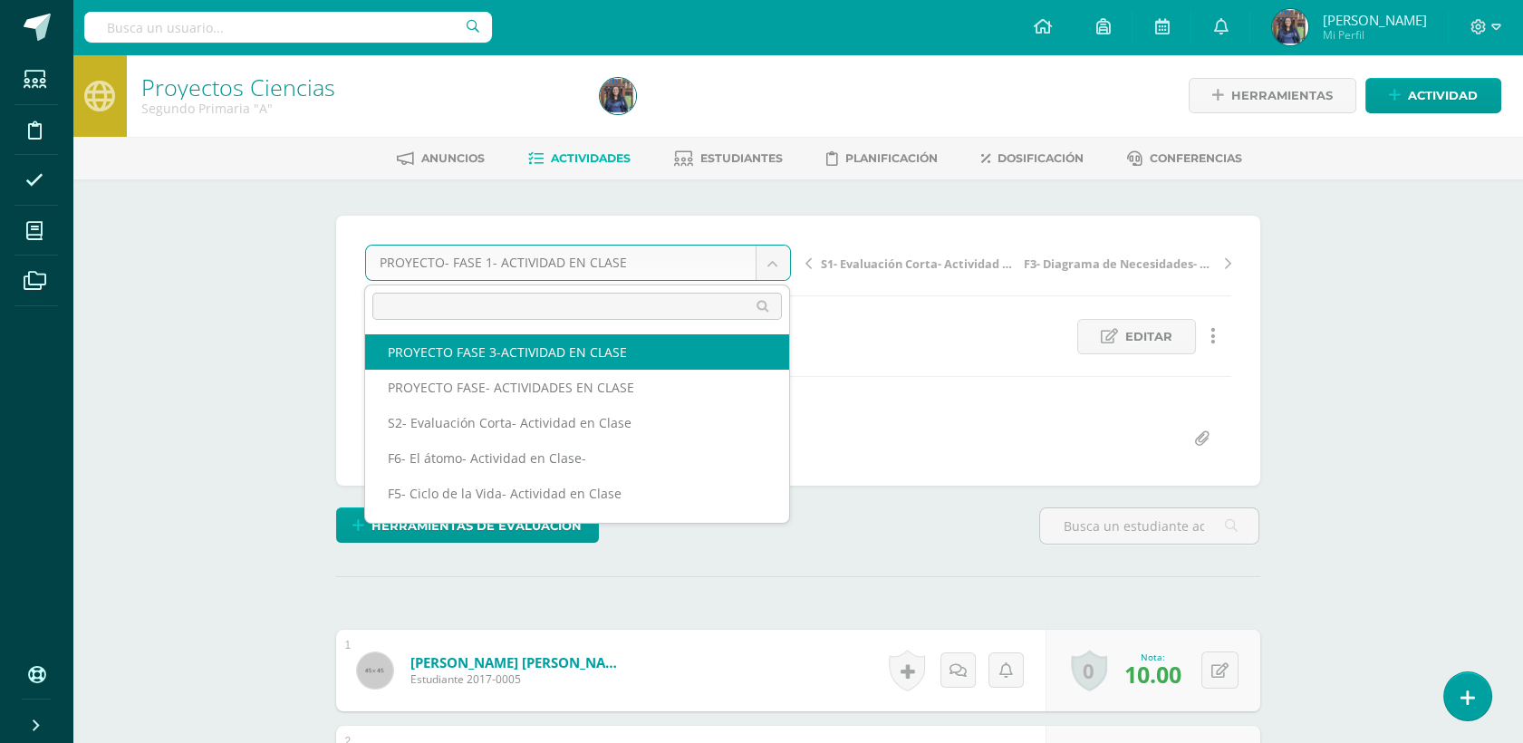
select select "/dashboard/teacher/grade-activity/50272/"
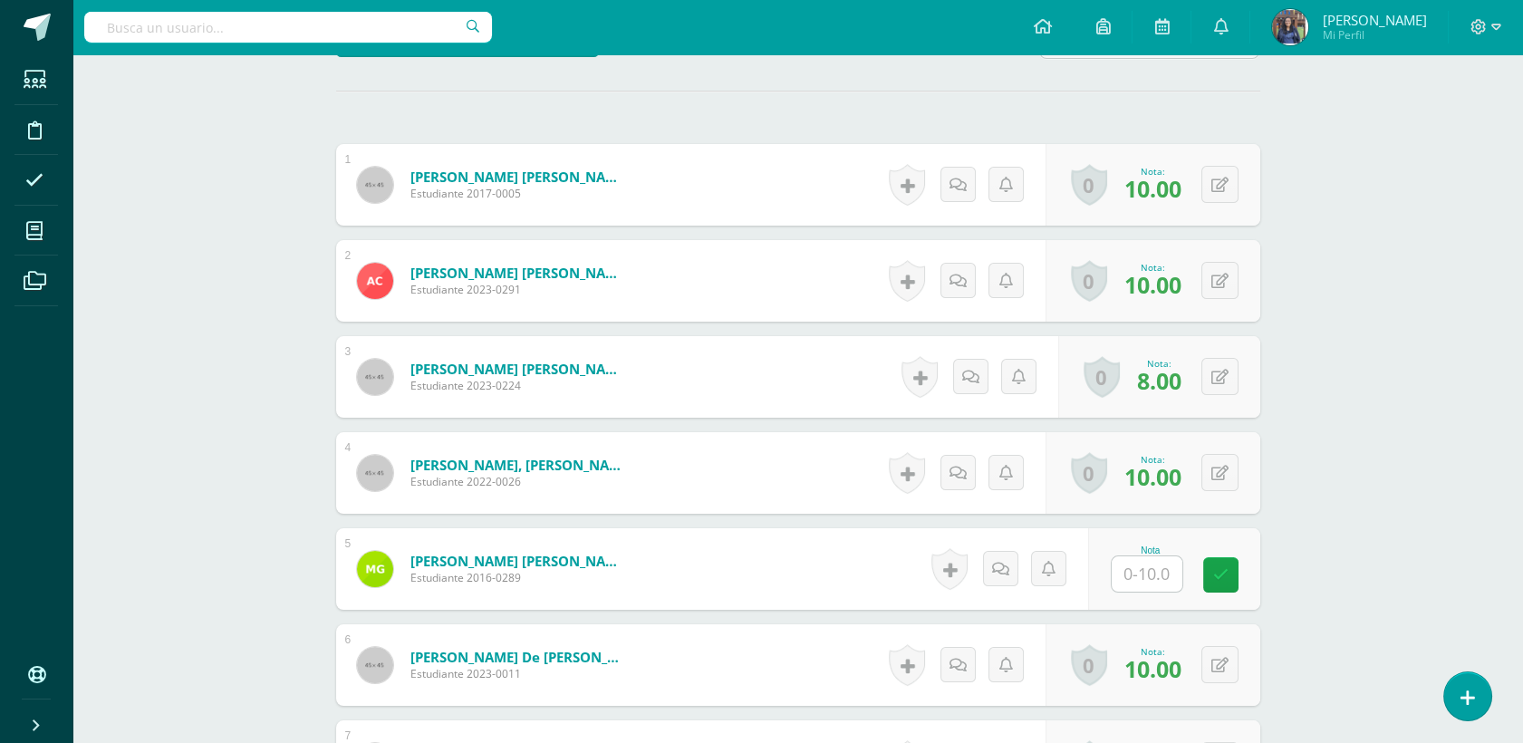
scroll to position [486, 0]
click at [1174, 581] on input "text" at bounding box center [1157, 574] width 72 height 36
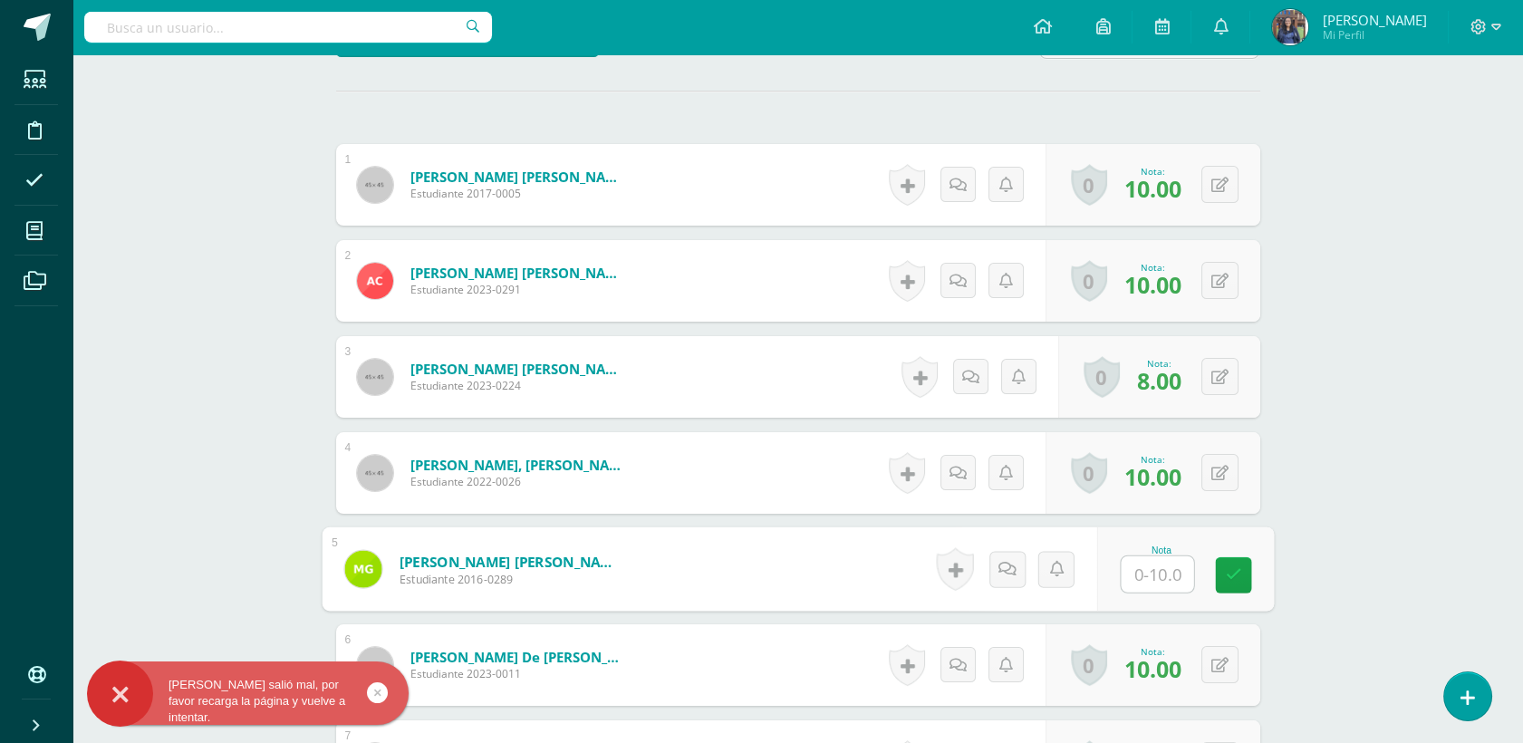
type input "8"
click at [1239, 575] on icon at bounding box center [1233, 574] width 16 height 15
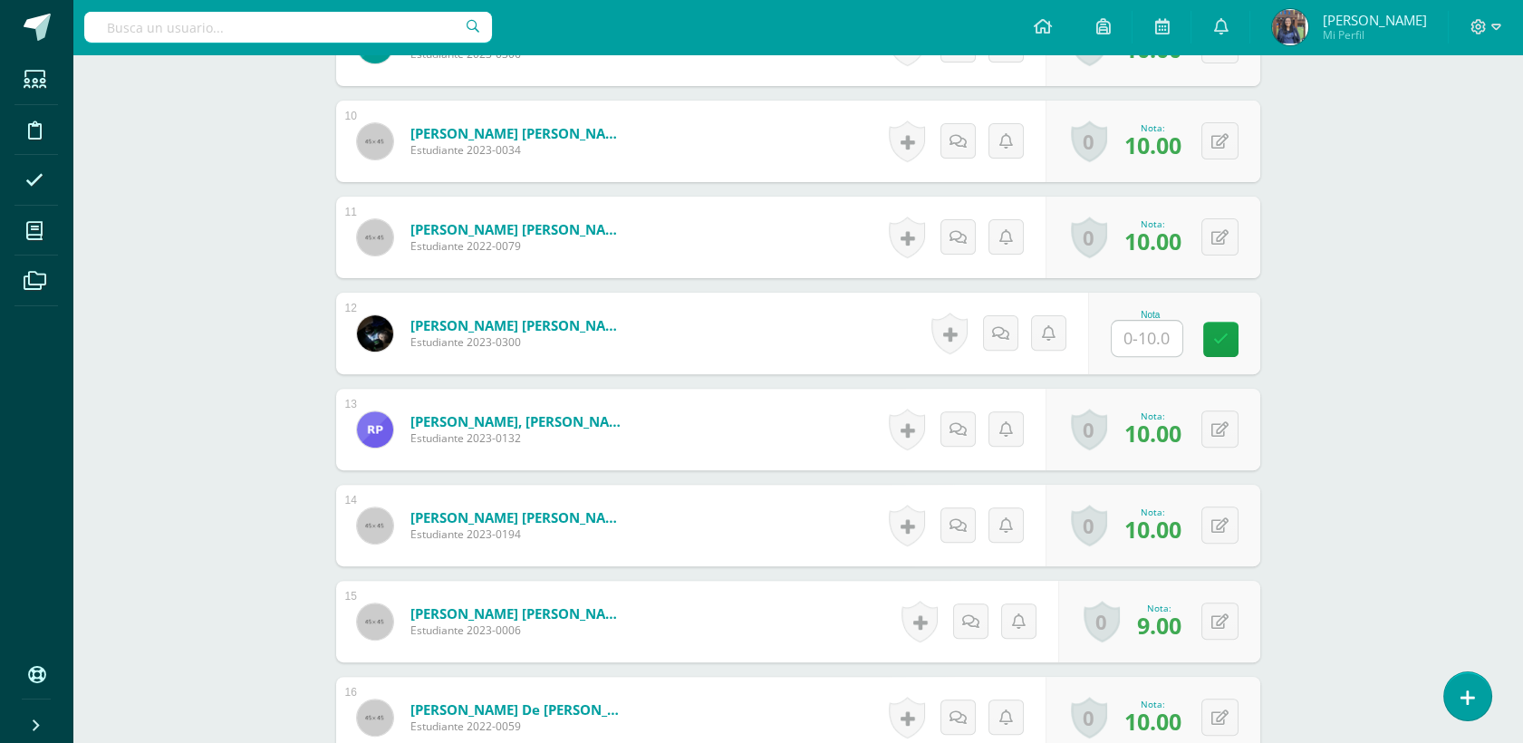
scroll to position [1400, 0]
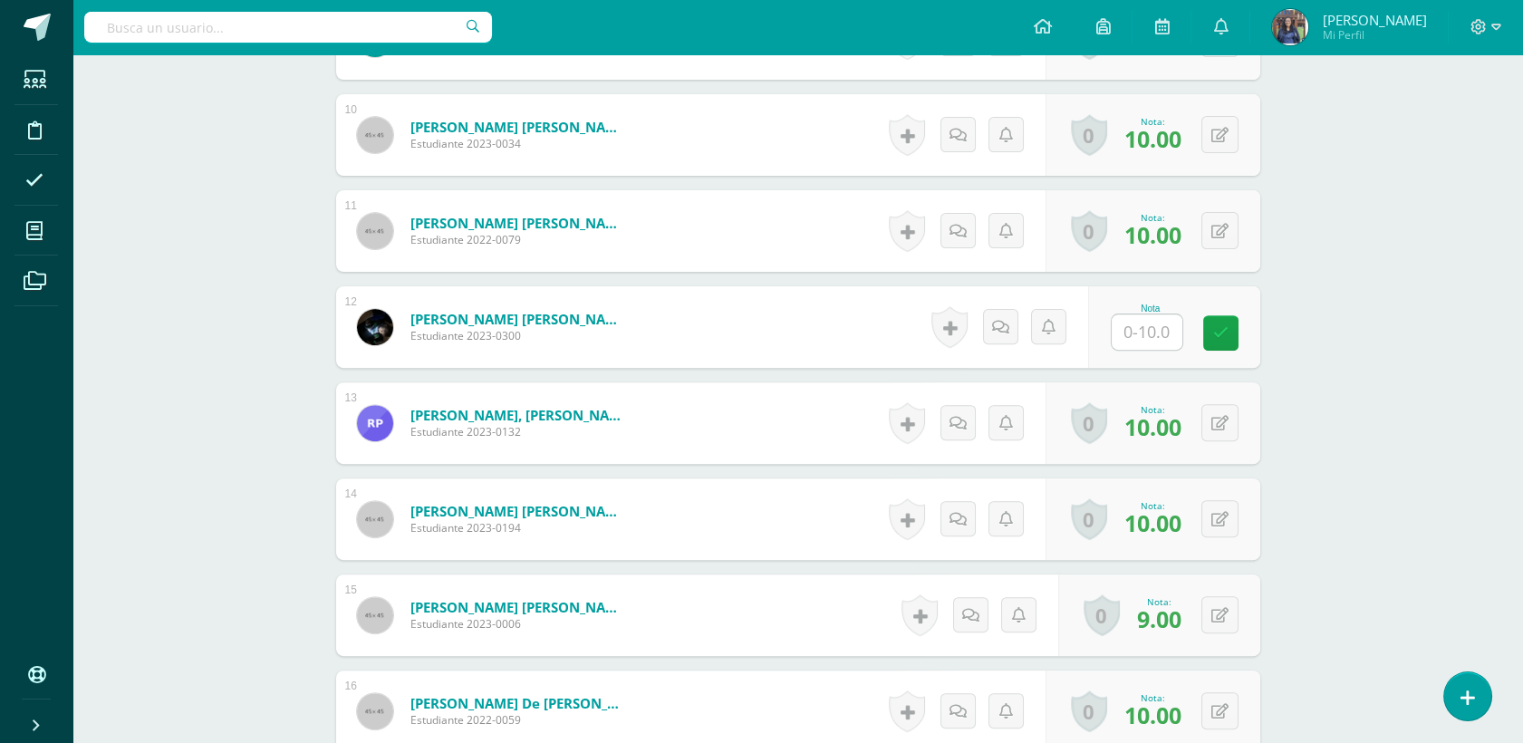
click at [1138, 333] on input "text" at bounding box center [1147, 331] width 71 height 35
type input "8"
click at [1230, 321] on link at bounding box center [1233, 333] width 36 height 36
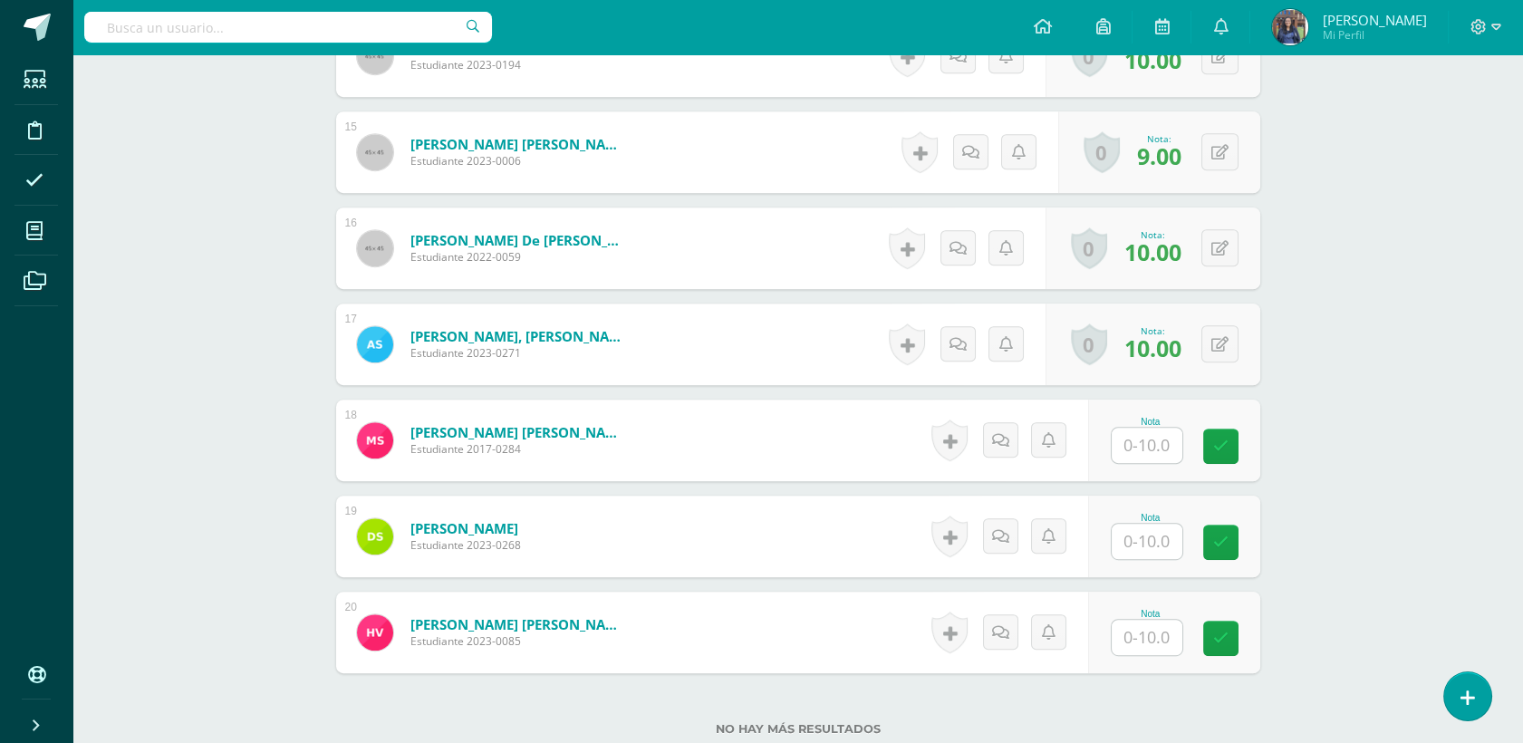
scroll to position [1879, 0]
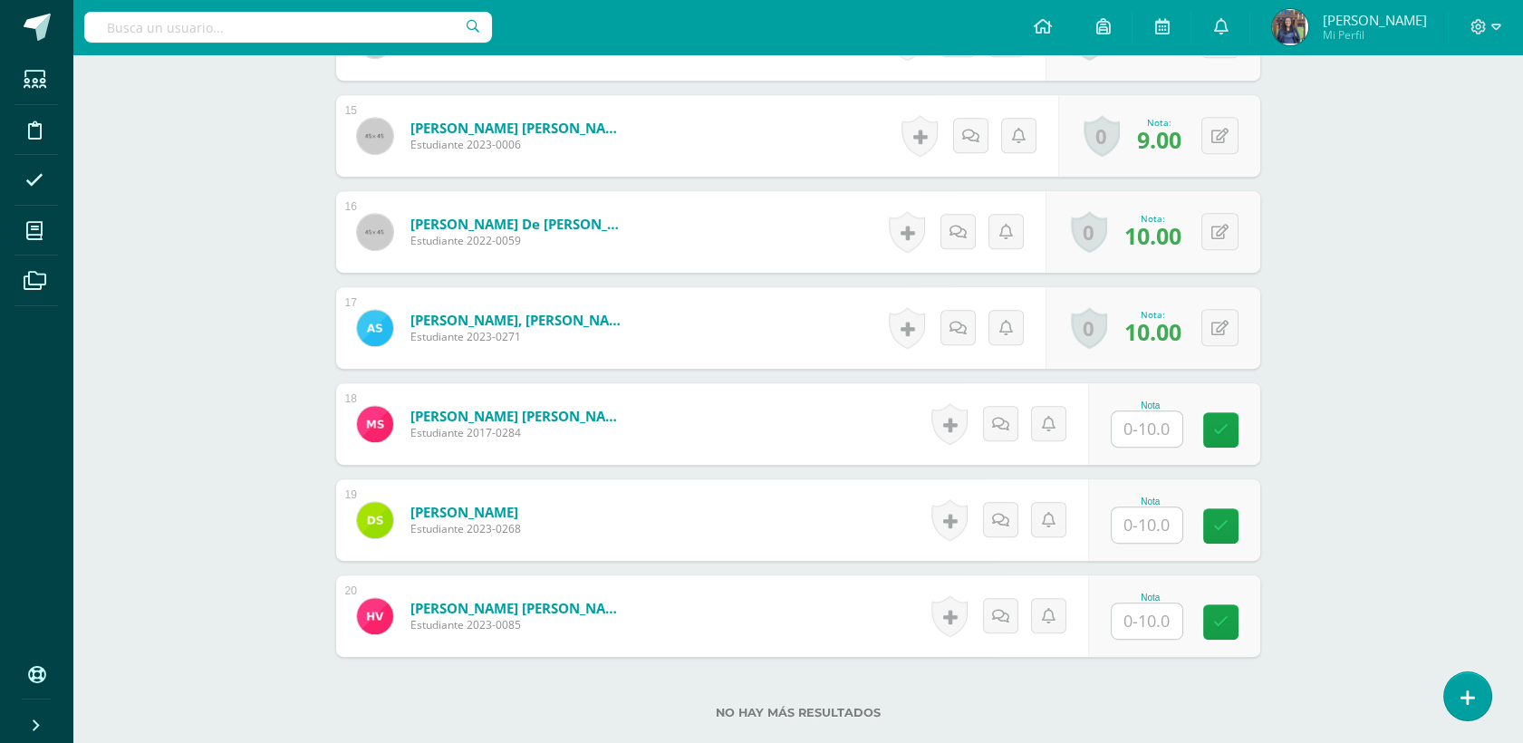
click at [1167, 619] on input "text" at bounding box center [1147, 620] width 71 height 35
type input "10"
click at [1250, 627] on link at bounding box center [1233, 622] width 36 height 36
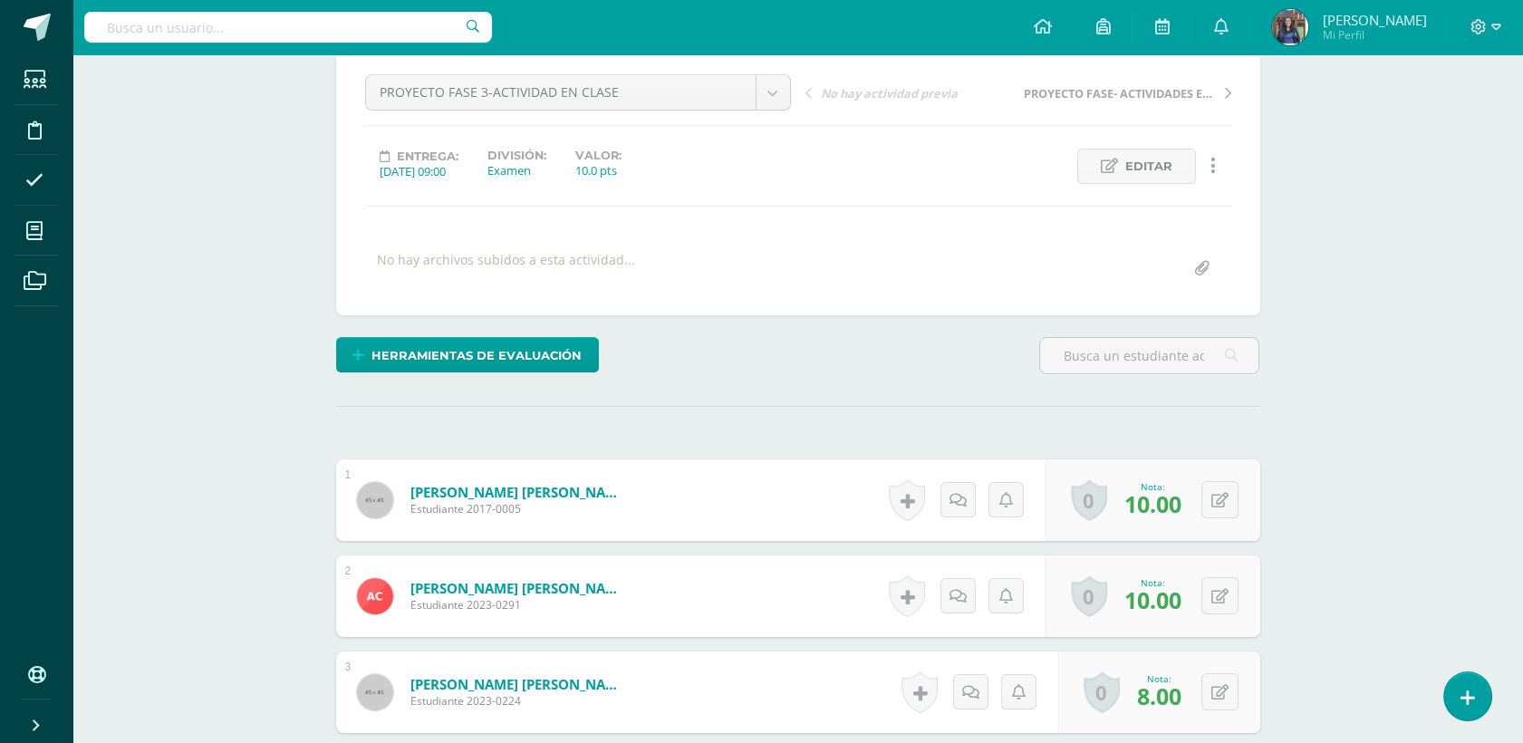
scroll to position [0, 0]
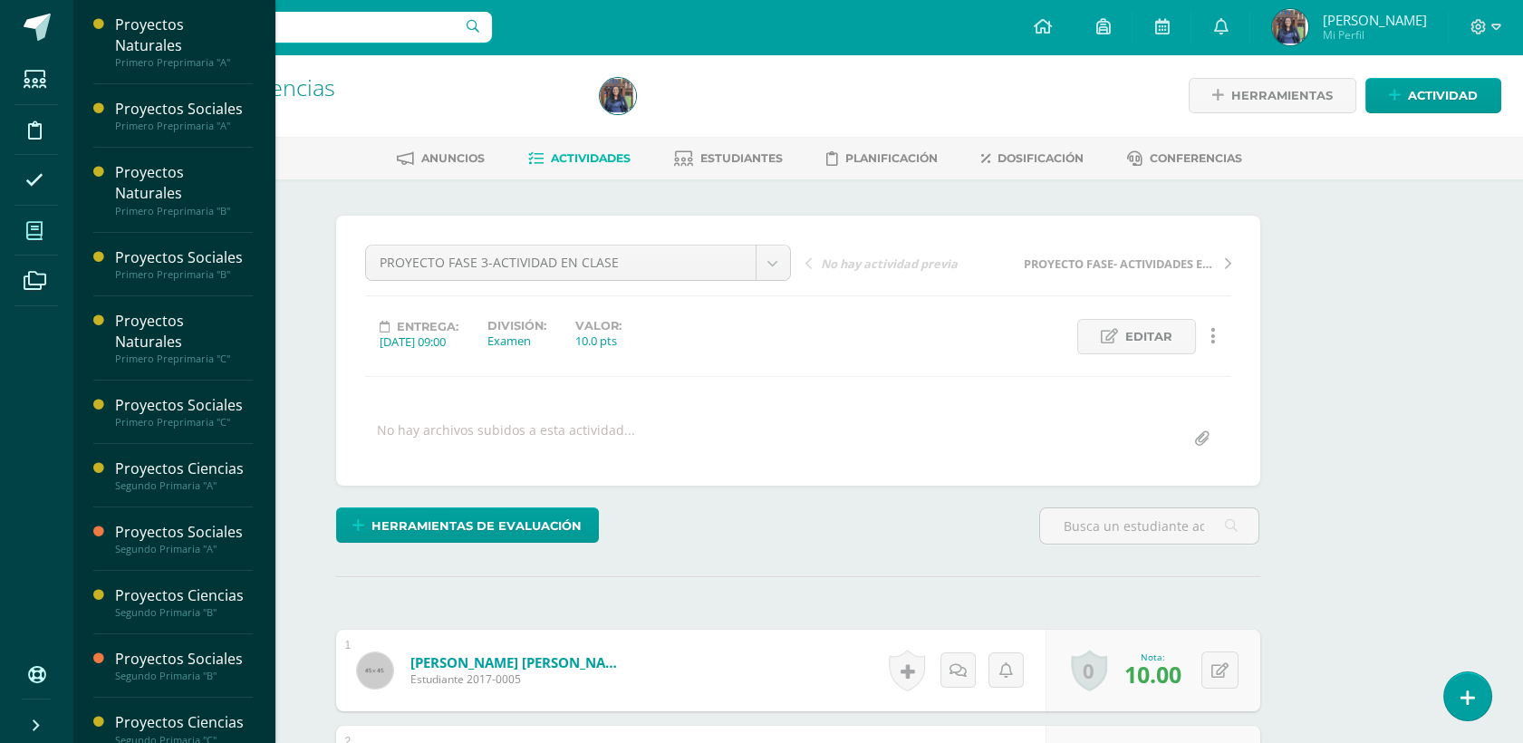
click at [41, 232] on icon at bounding box center [34, 231] width 16 height 18
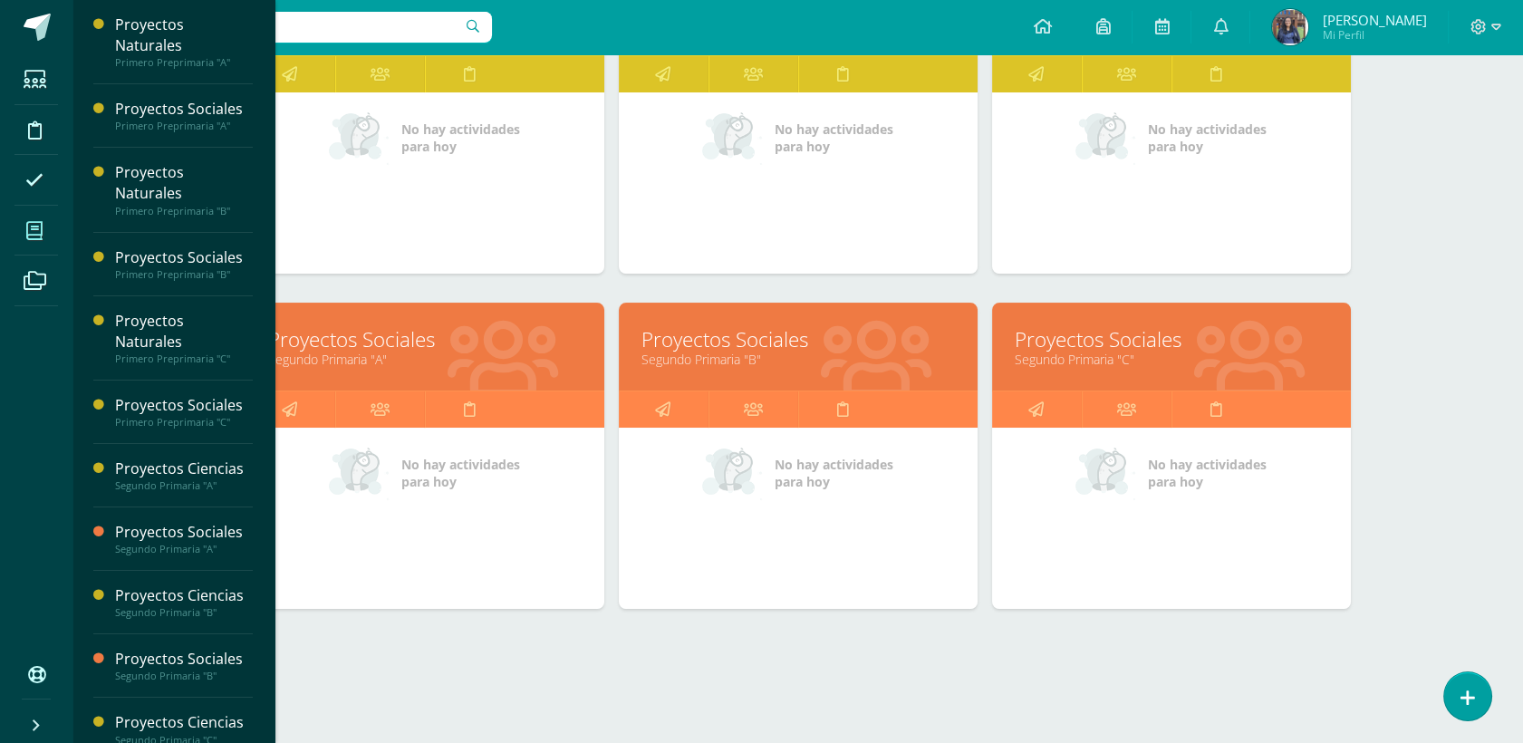
scroll to position [715, 0]
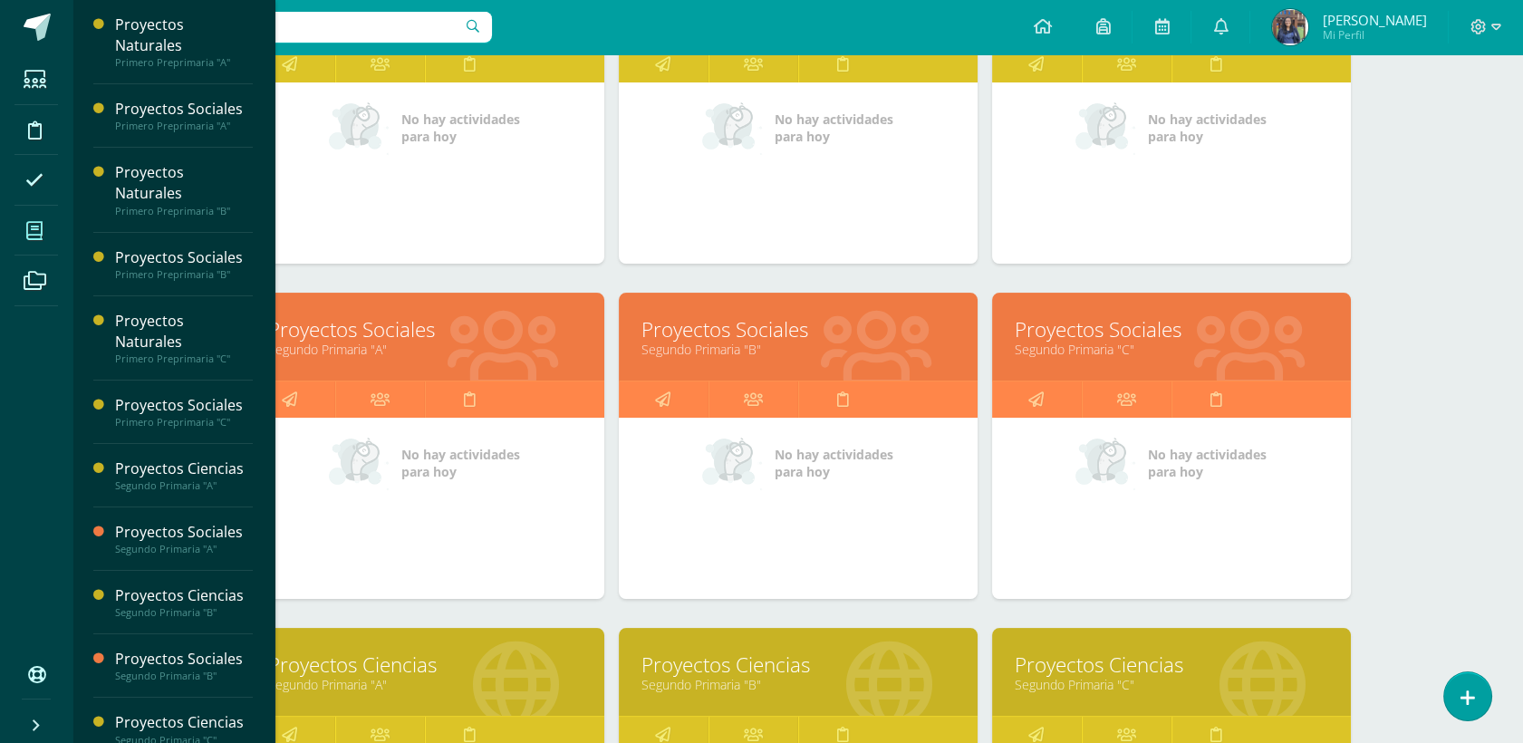
click at [744, 337] on link "Proyectos Sociales" at bounding box center [799, 329] width 314 height 28
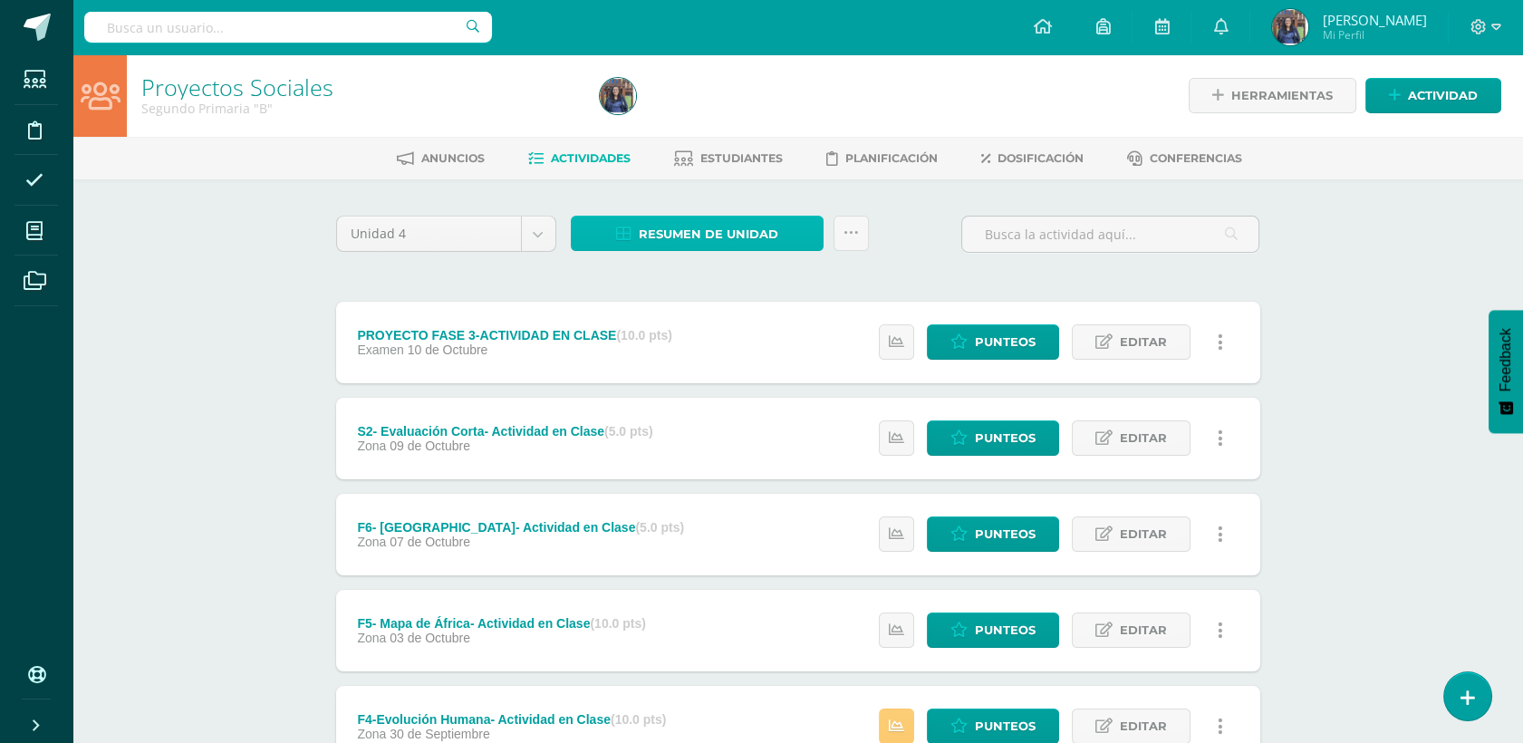
click at [763, 230] on span "Resumen de unidad" at bounding box center [709, 234] width 140 height 34
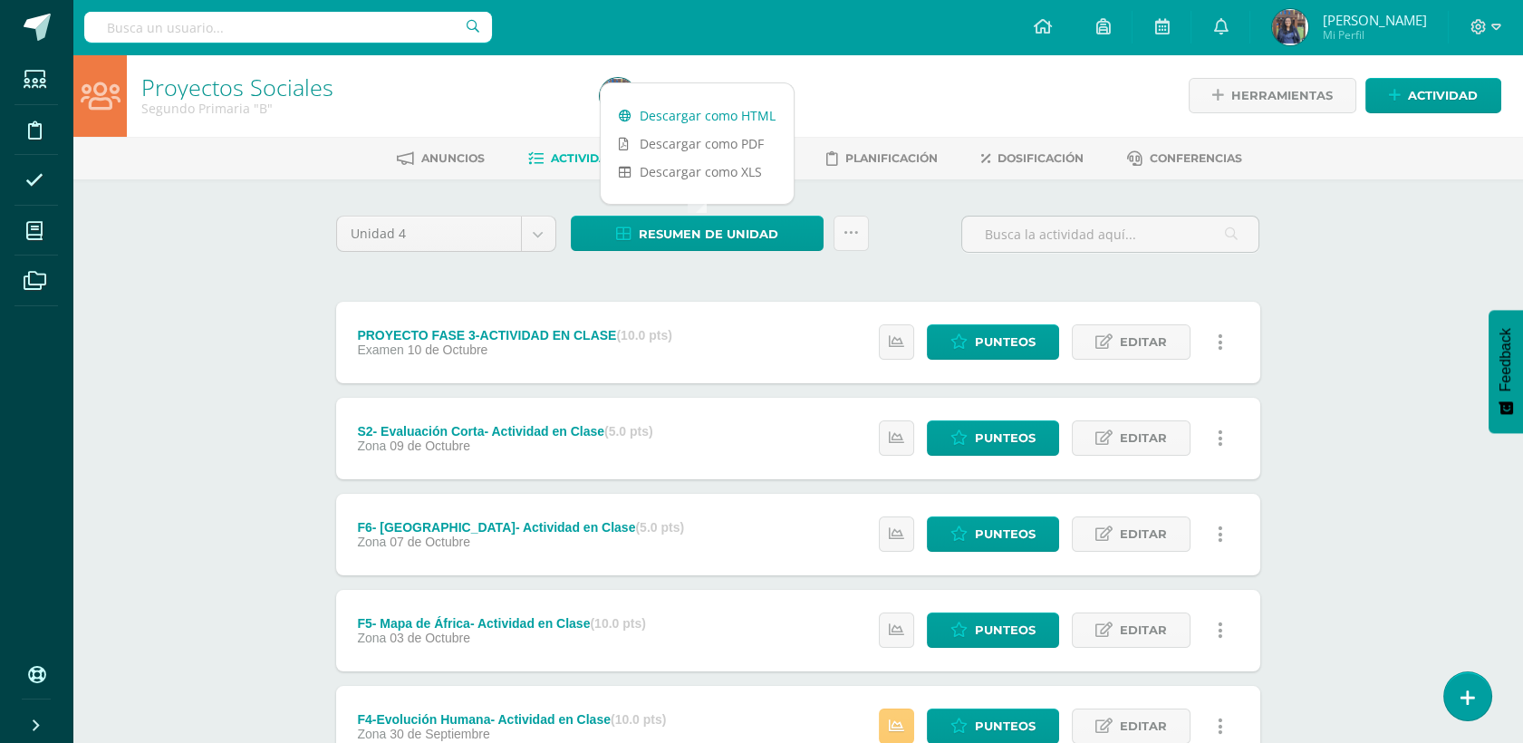
click at [722, 114] on link "Descargar como HTML" at bounding box center [697, 115] width 193 height 28
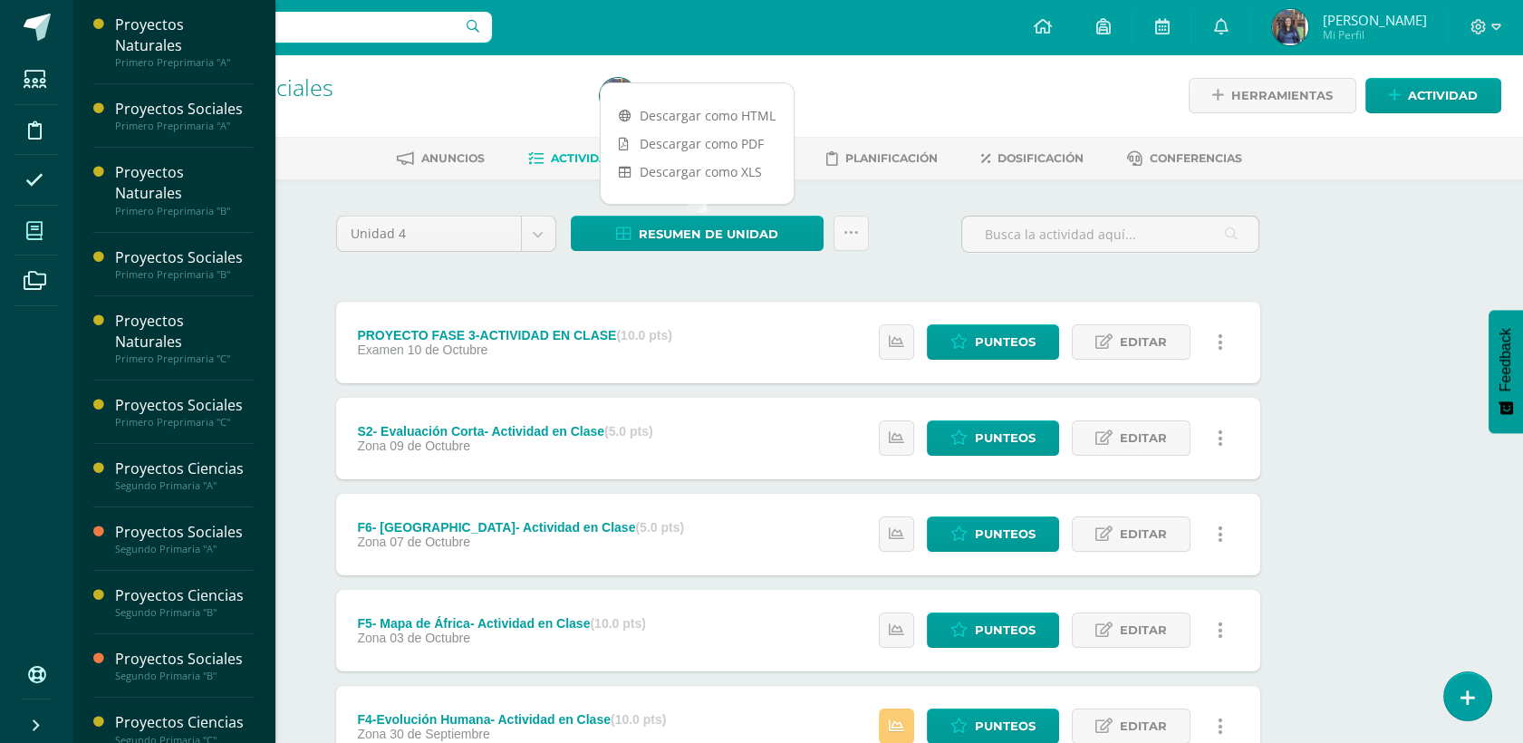
click at [22, 245] on span at bounding box center [34, 230] width 41 height 41
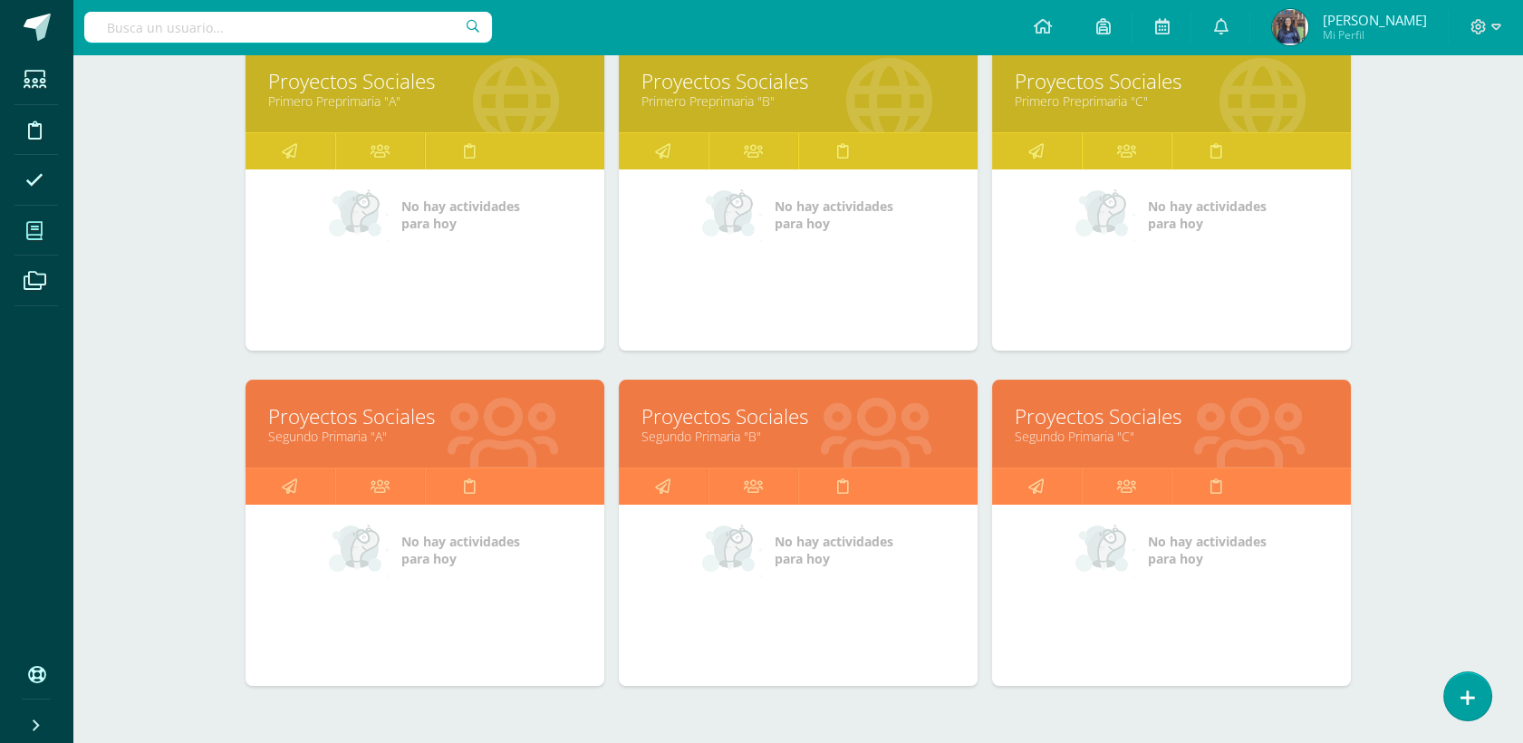
scroll to position [668, 0]
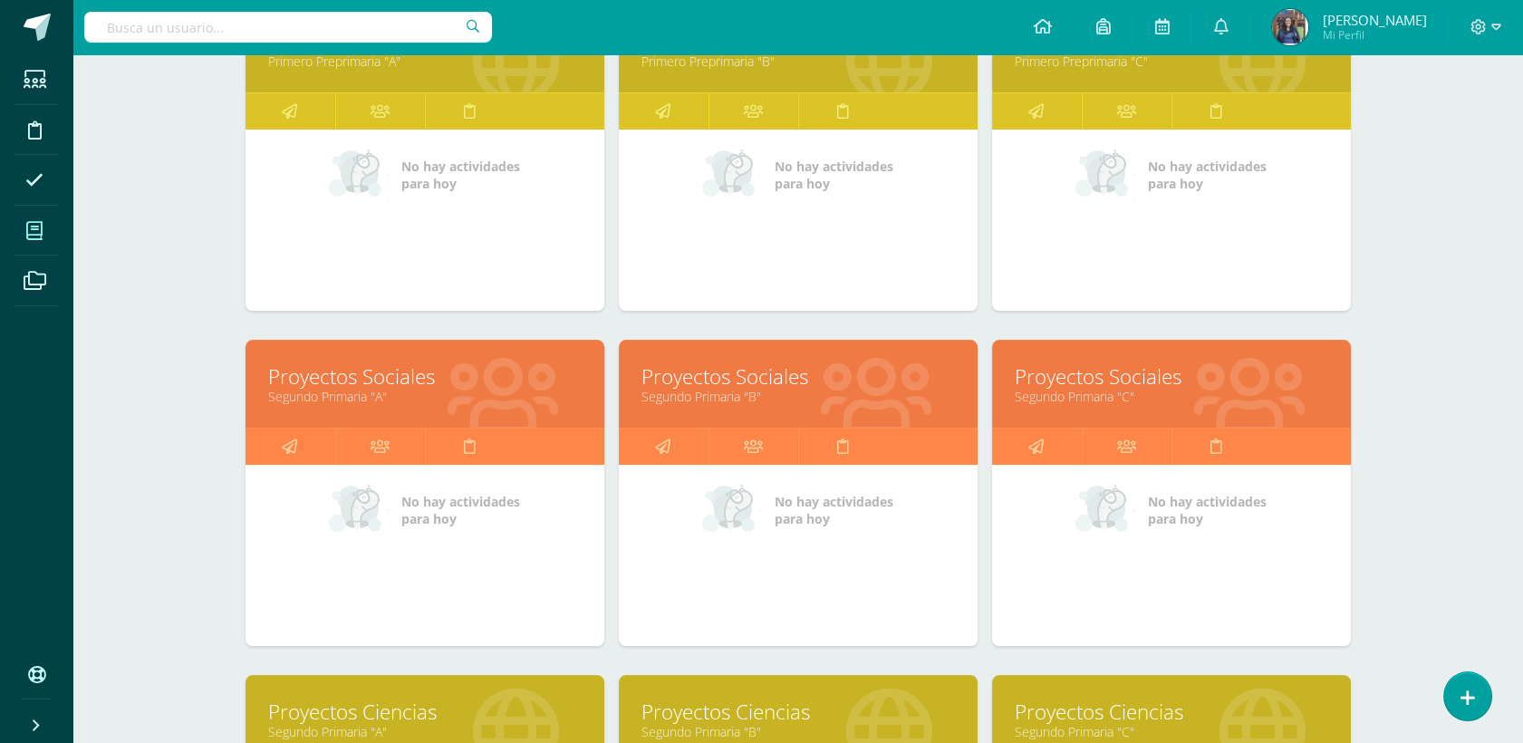
click at [768, 699] on link "Proyectos Ciencias" at bounding box center [799, 712] width 314 height 28
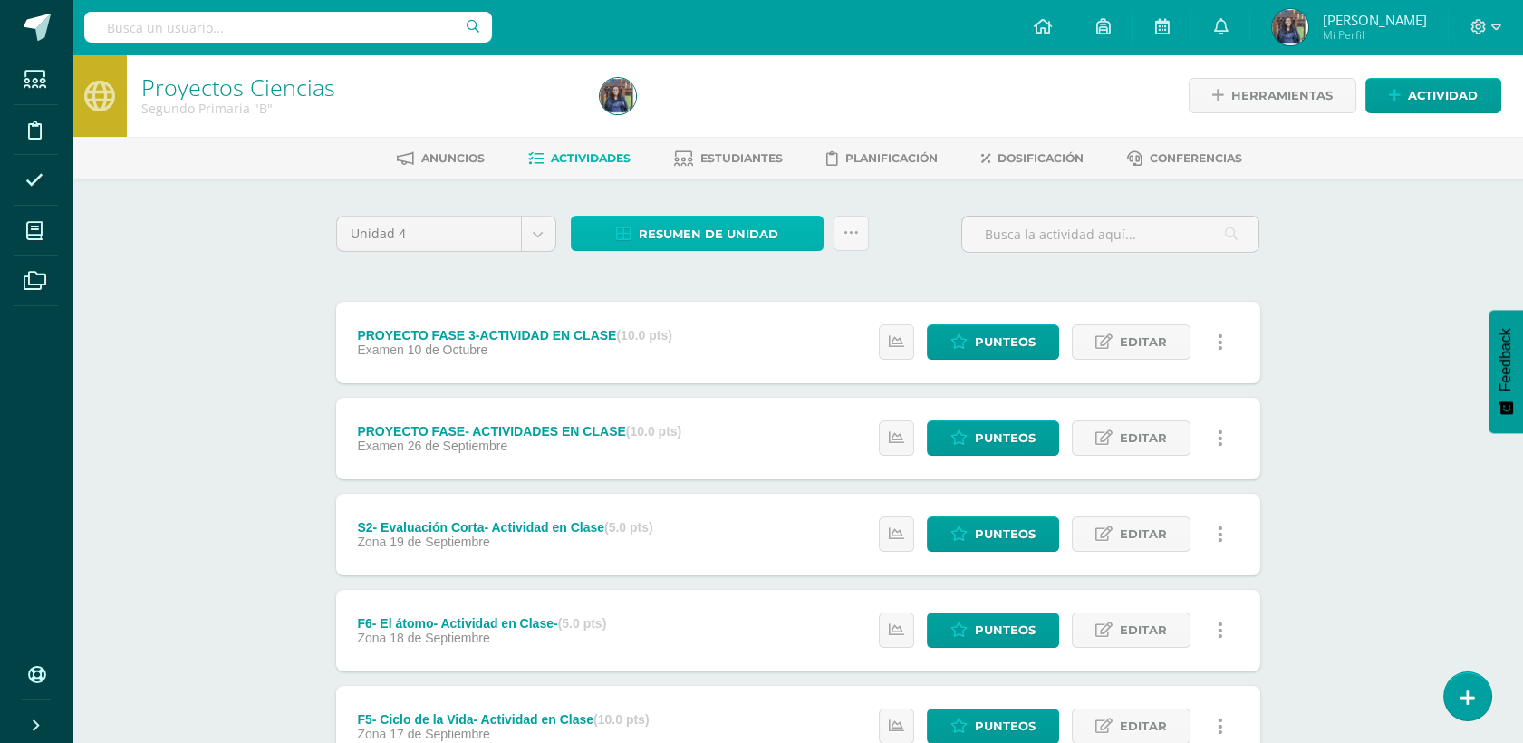
click at [692, 243] on span "Resumen de unidad" at bounding box center [709, 234] width 140 height 34
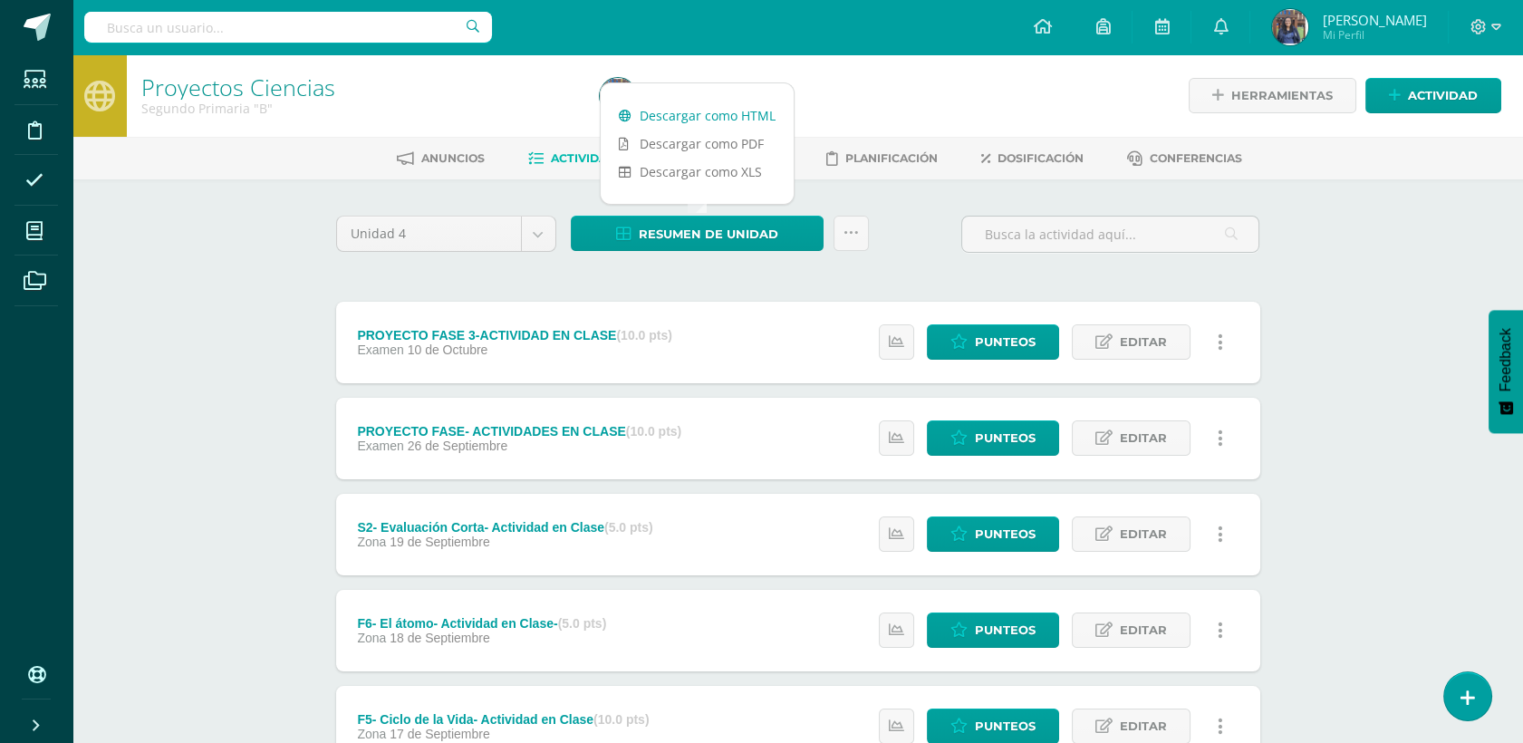
click at [738, 115] on link "Descargar como HTML" at bounding box center [697, 115] width 193 height 28
click at [285, 297] on div "Proyectos Ciencias Segundo Primaria "B" Herramientas Detalle de asistencias Act…" at bounding box center [797, 708] width 1451 height 1308
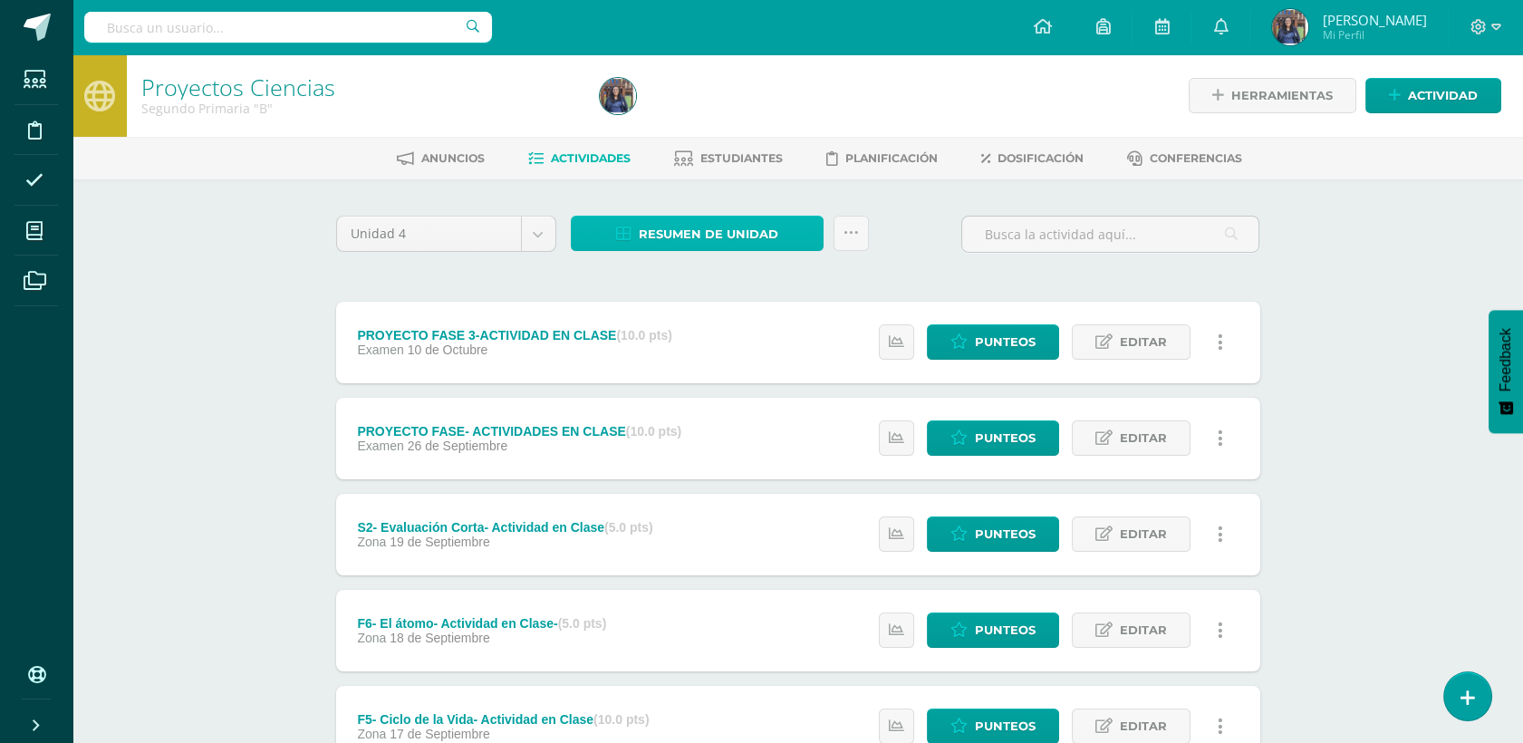
click at [733, 230] on span "Resumen de unidad" at bounding box center [709, 234] width 140 height 34
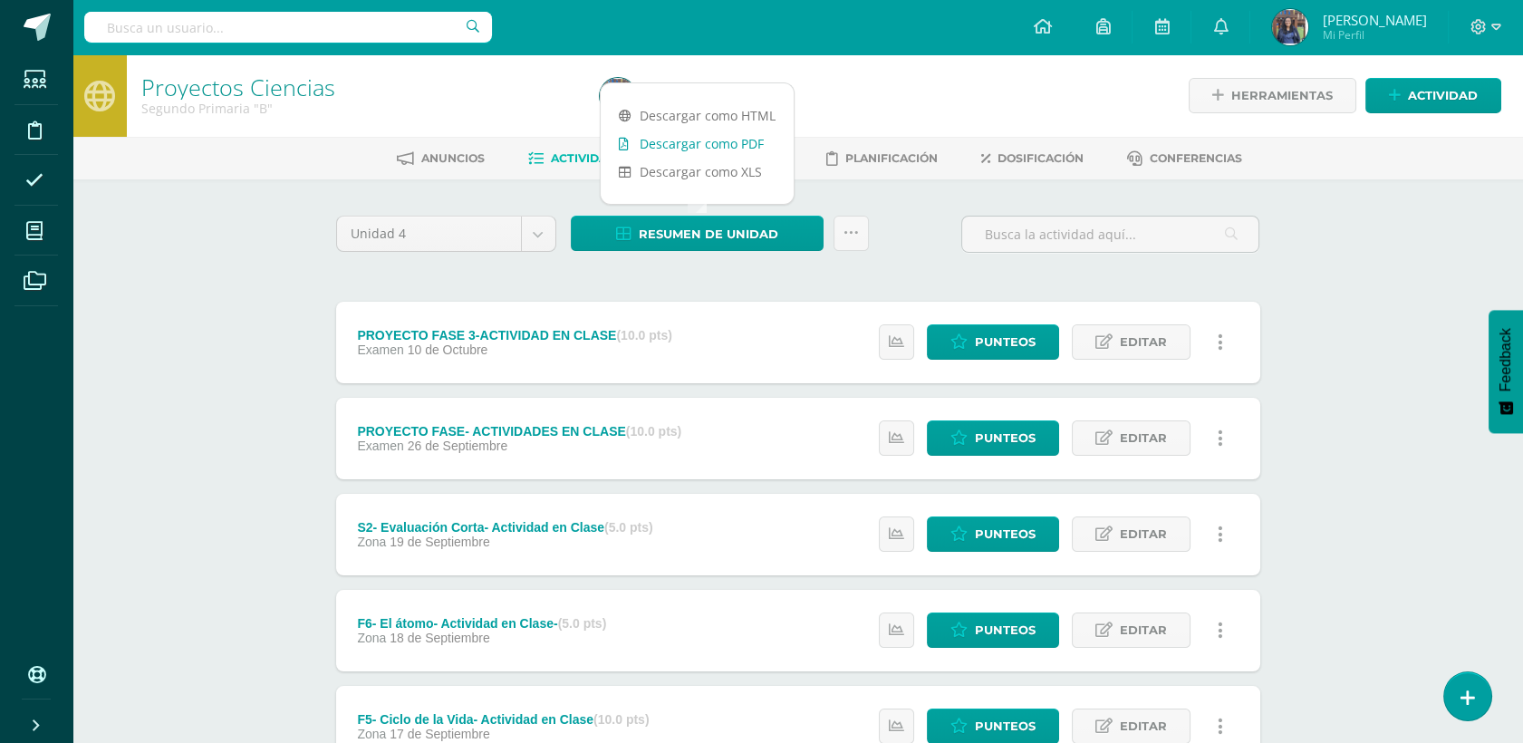
click at [718, 147] on link "Descargar como PDF" at bounding box center [697, 144] width 193 height 28
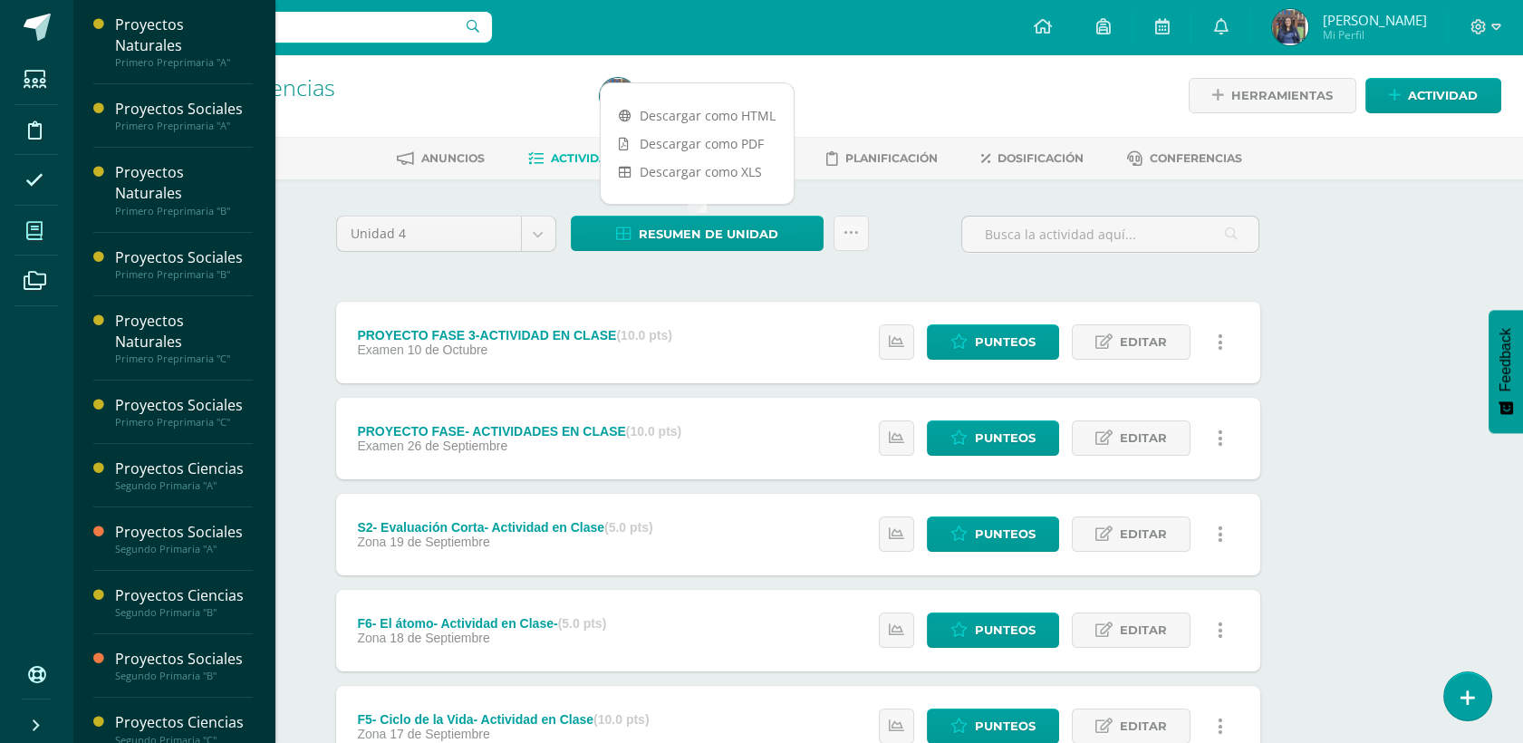
click at [38, 224] on icon at bounding box center [34, 231] width 16 height 18
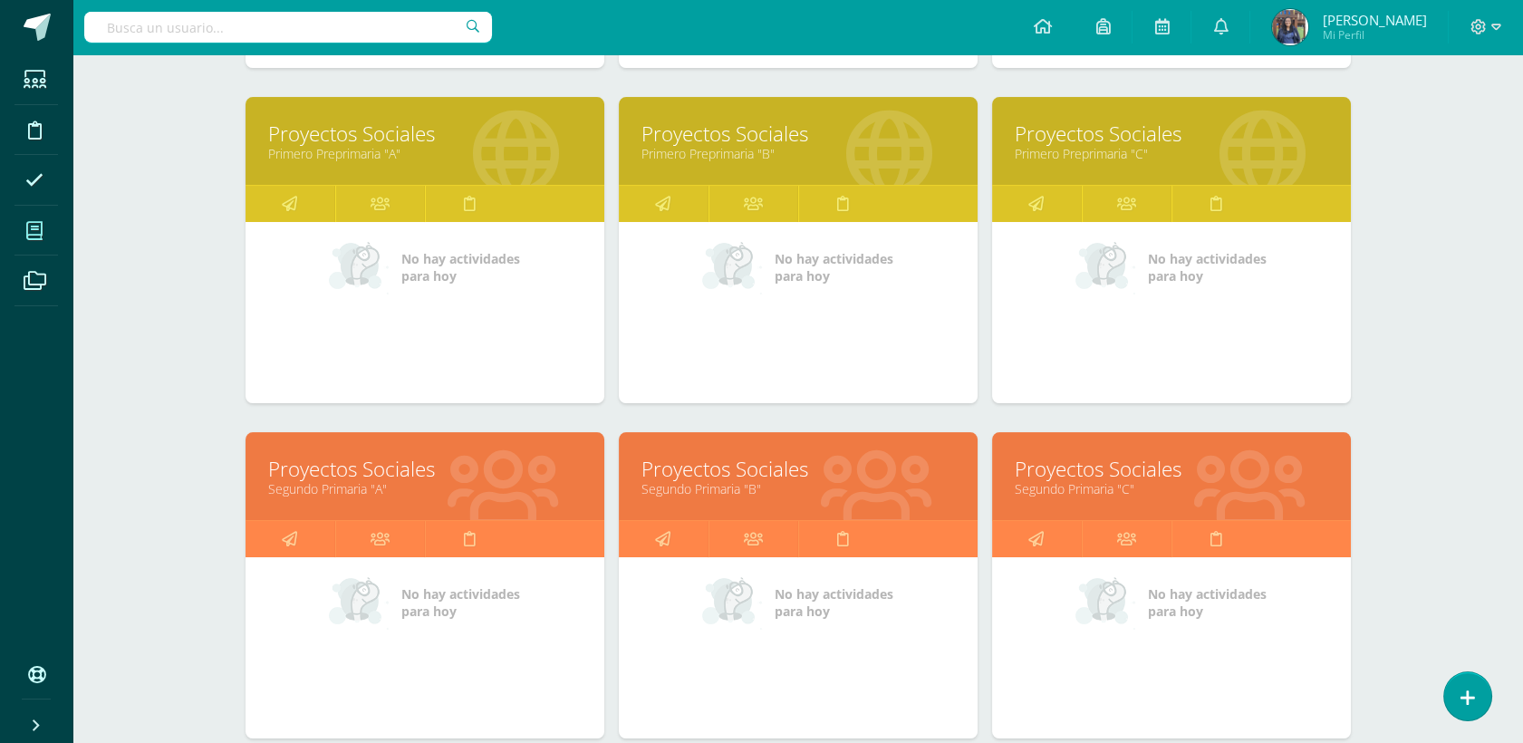
scroll to position [715, 0]
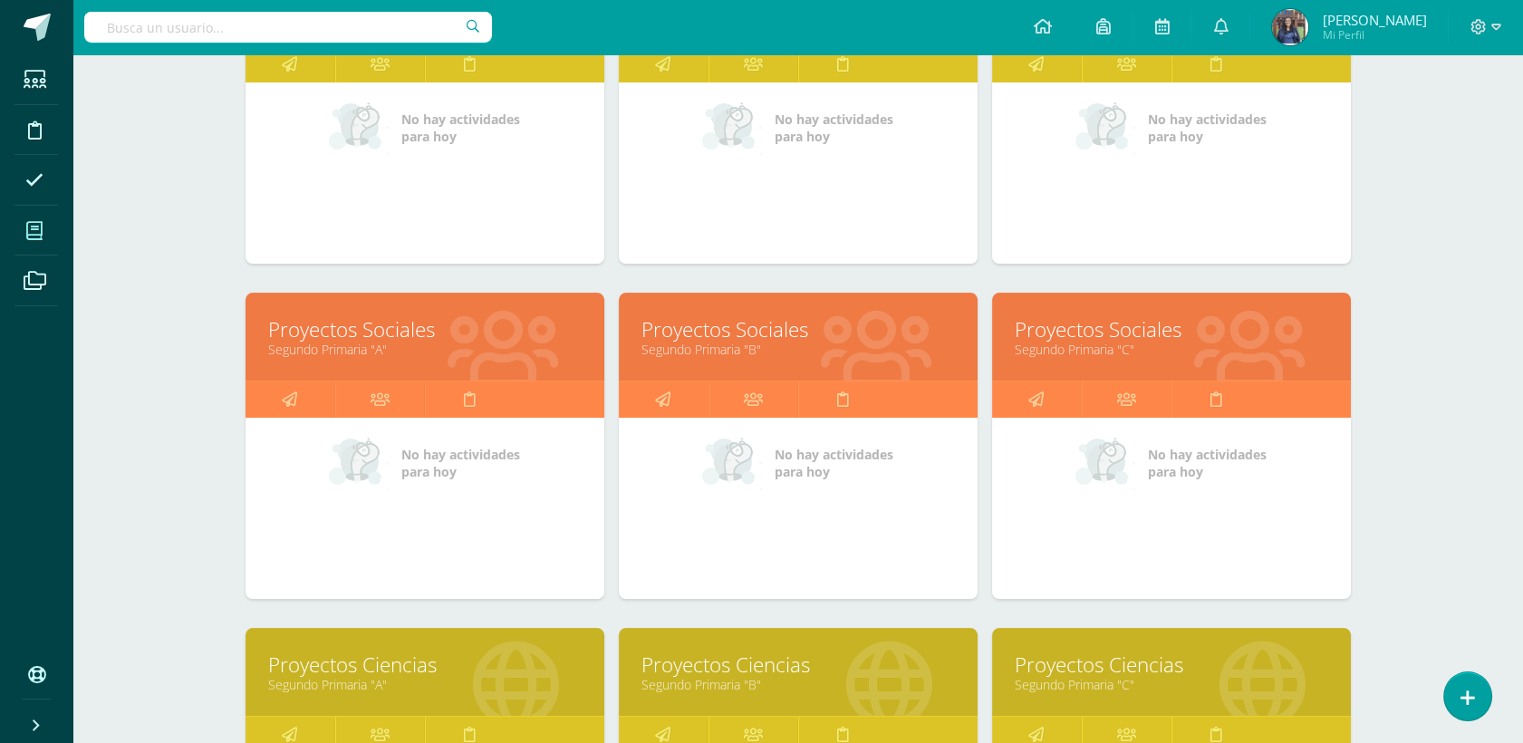
click at [711, 341] on link "Segundo Primaria "B"" at bounding box center [799, 349] width 314 height 17
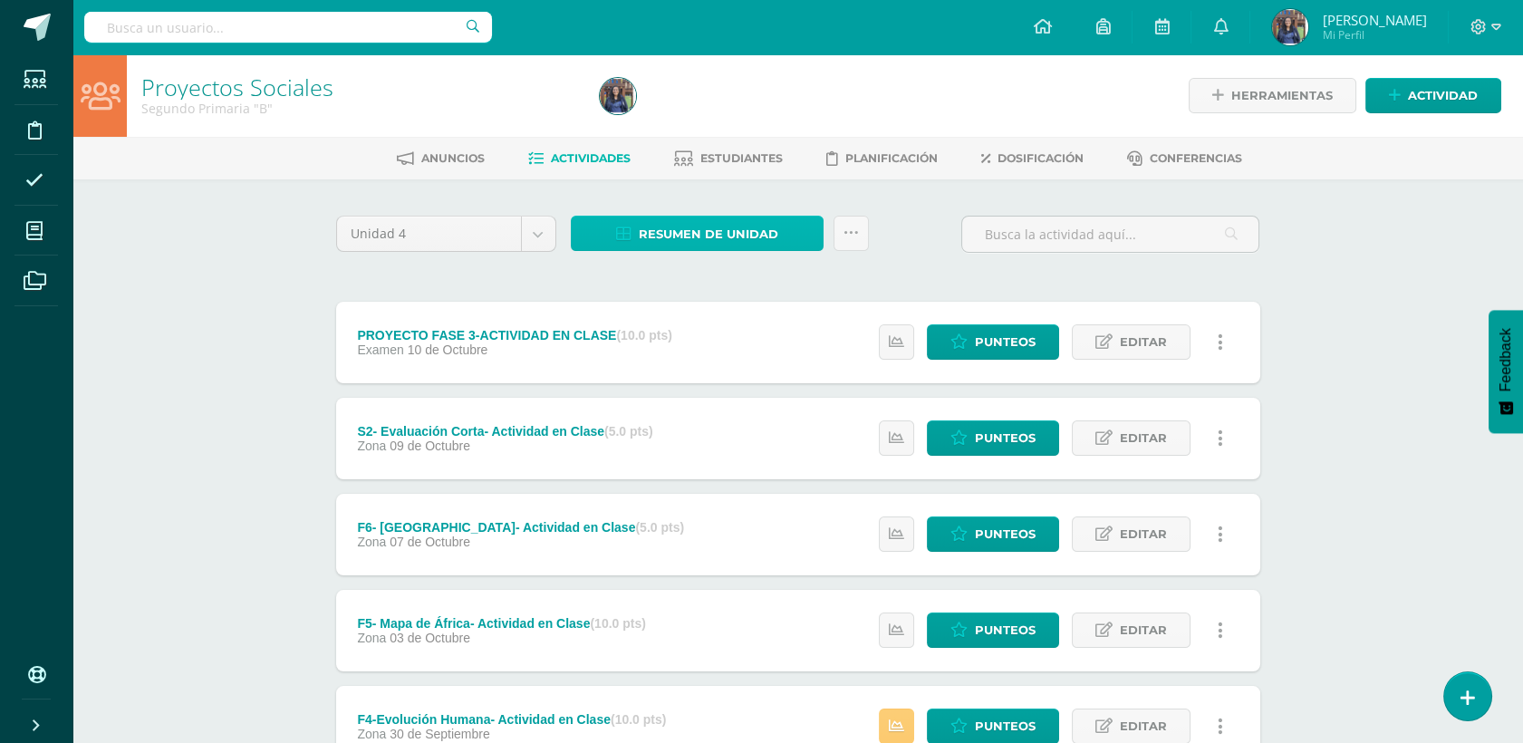
click at [711, 226] on span "Resumen de unidad" at bounding box center [709, 234] width 140 height 34
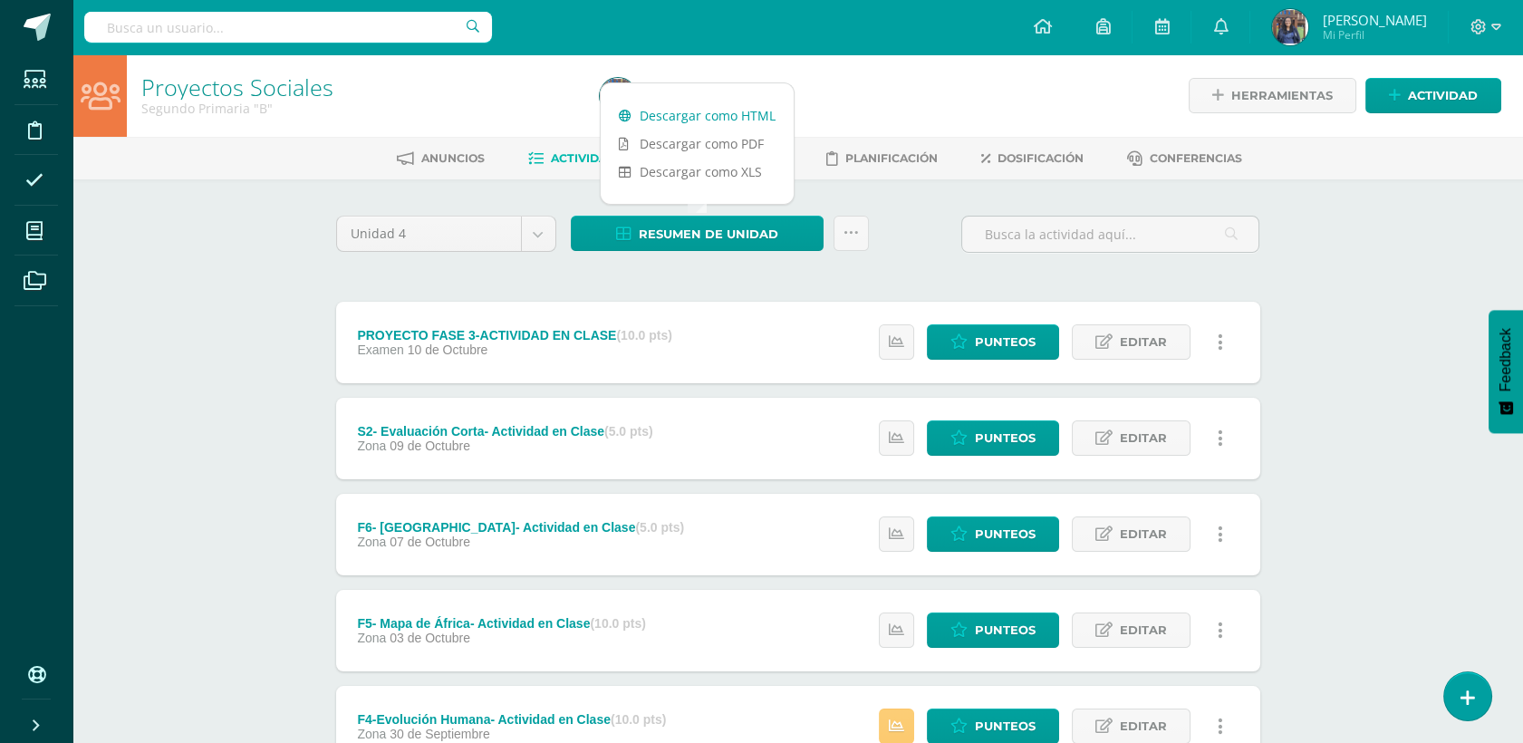
click at [725, 111] on link "Descargar como HTML" at bounding box center [697, 115] width 193 height 28
click at [709, 140] on link "Descargar como PDF" at bounding box center [697, 144] width 193 height 28
click at [853, 111] on div at bounding box center [826, 95] width 466 height 82
